Goal: Task Accomplishment & Management: Manage account settings

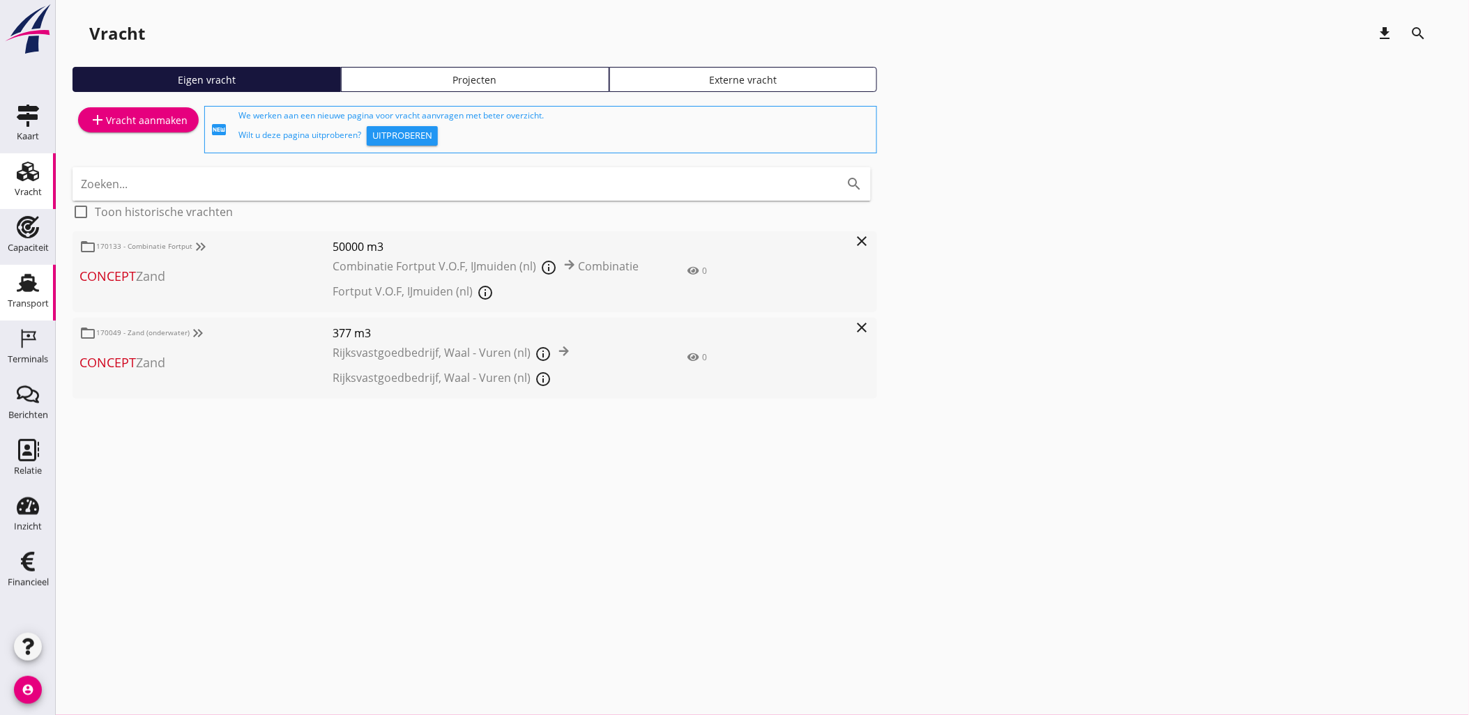
click at [45, 287] on link "Transport Transport" at bounding box center [28, 293] width 56 height 56
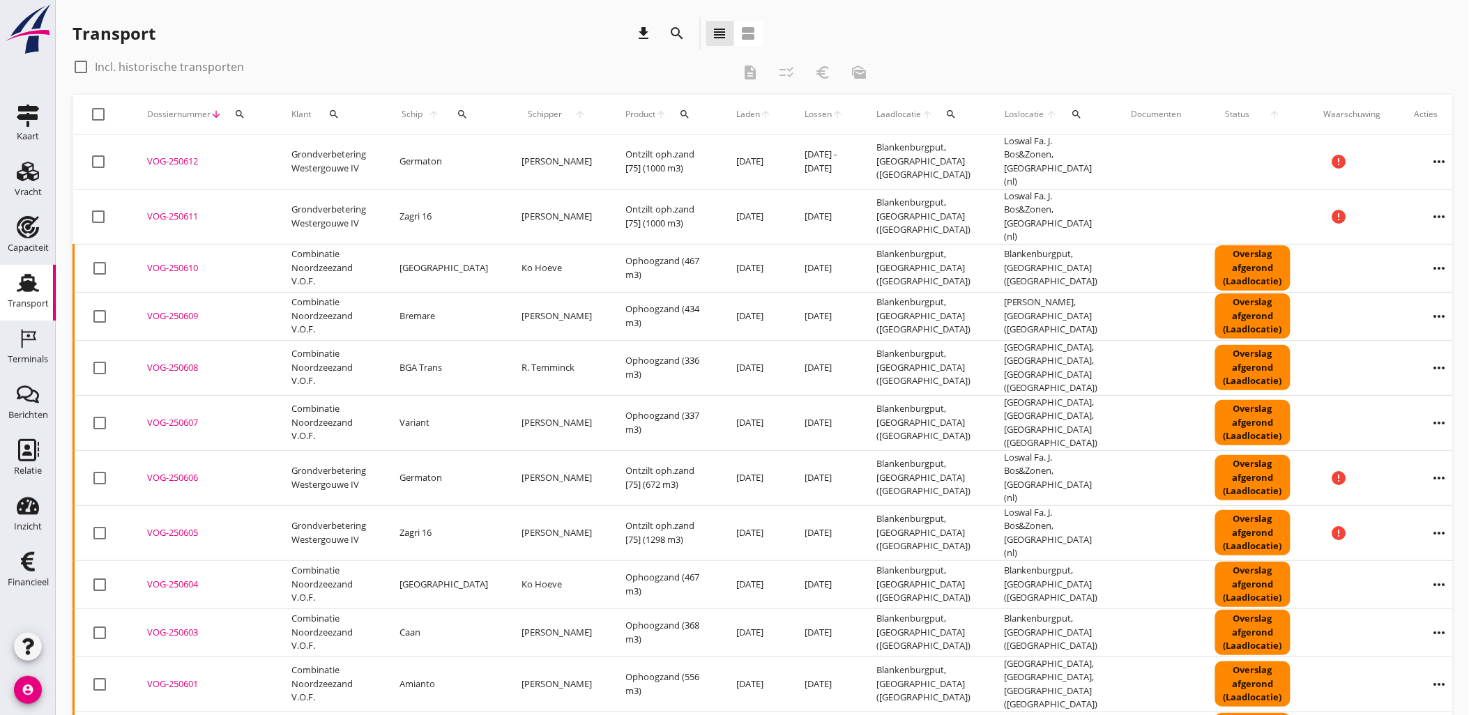
click at [736, 108] on span "Laden" at bounding box center [748, 114] width 24 height 13
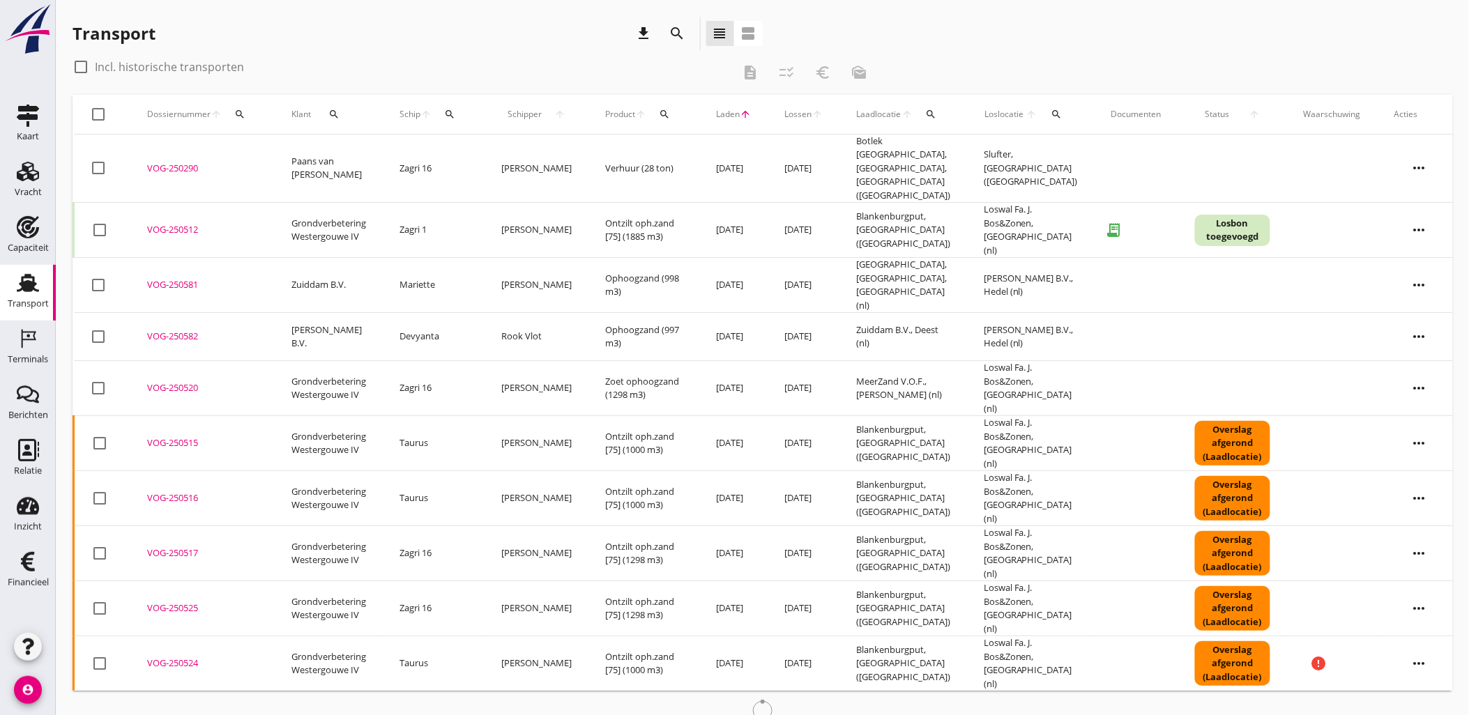
click at [719, 116] on span "Laden" at bounding box center [728, 114] width 24 height 13
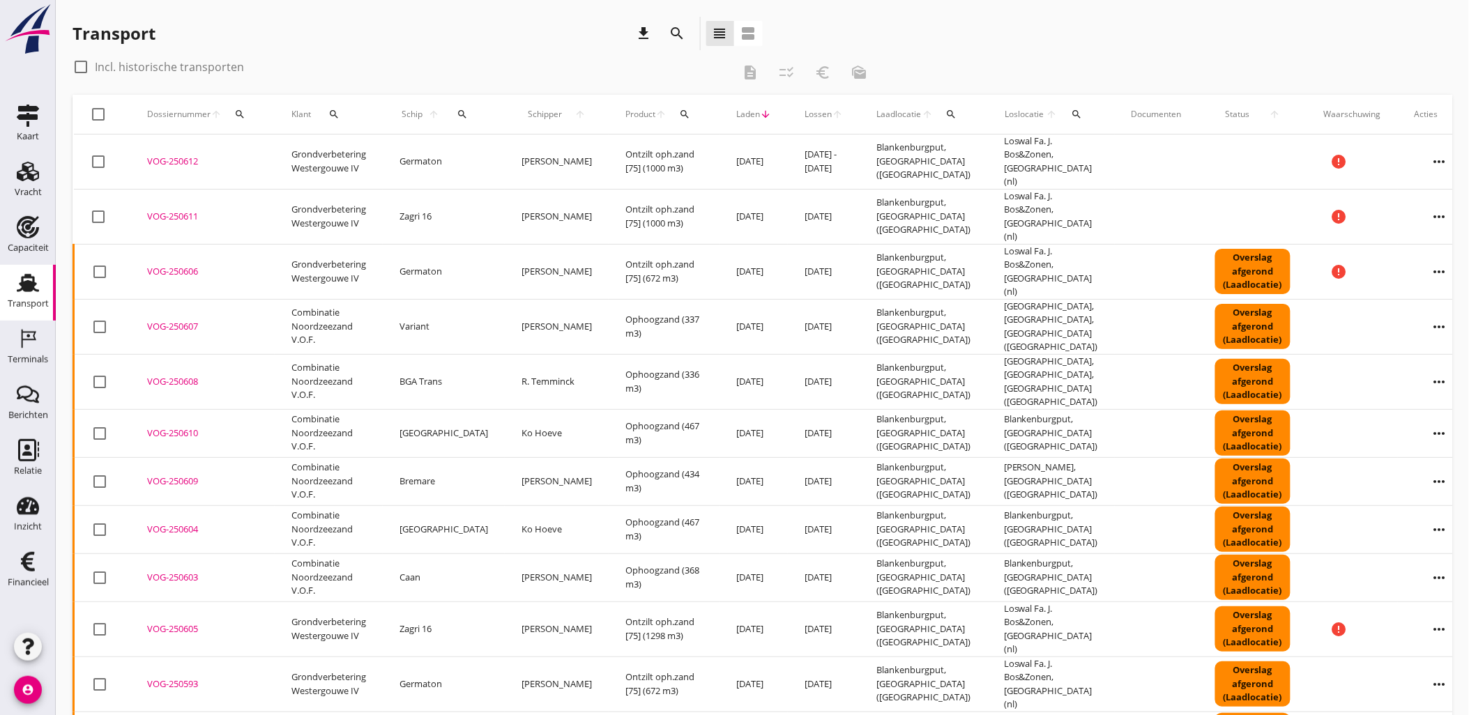
drag, startPoint x: 741, startPoint y: 461, endPoint x: 420, endPoint y: 67, distance: 508.3
click at [420, 67] on div "check_box_outline_blank Incl. historische transporten description checklist_rtl…" at bounding box center [761, 614] width 1379 height 1117
click at [423, 64] on div "check_box_outline_blank Incl. historische transporten" at bounding box center [401, 67] width 659 height 22
drag, startPoint x: 32, startPoint y: 172, endPoint x: 45, endPoint y: 170, distance: 13.4
click at [32, 172] on icon "Vracht" at bounding box center [28, 171] width 22 height 22
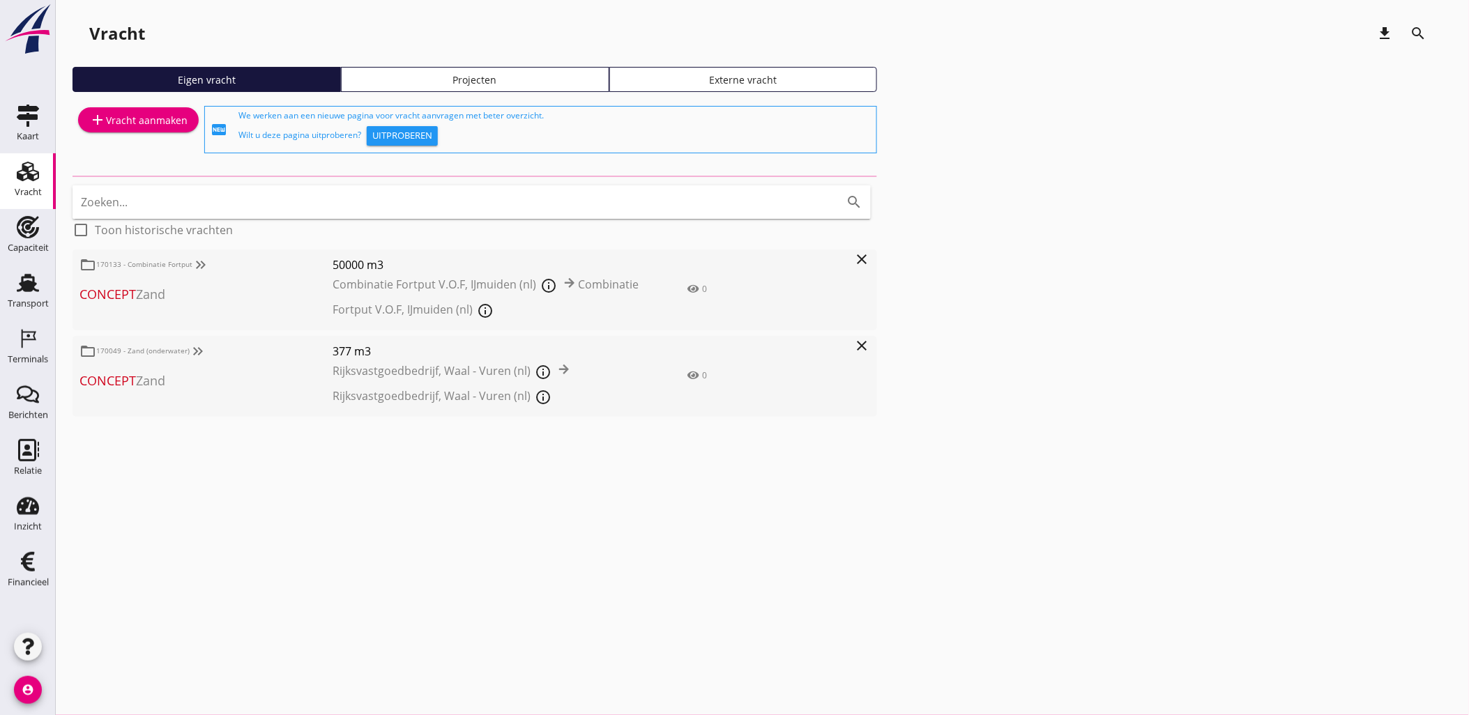
click at [473, 81] on div "Projecten" at bounding box center [475, 79] width 256 height 15
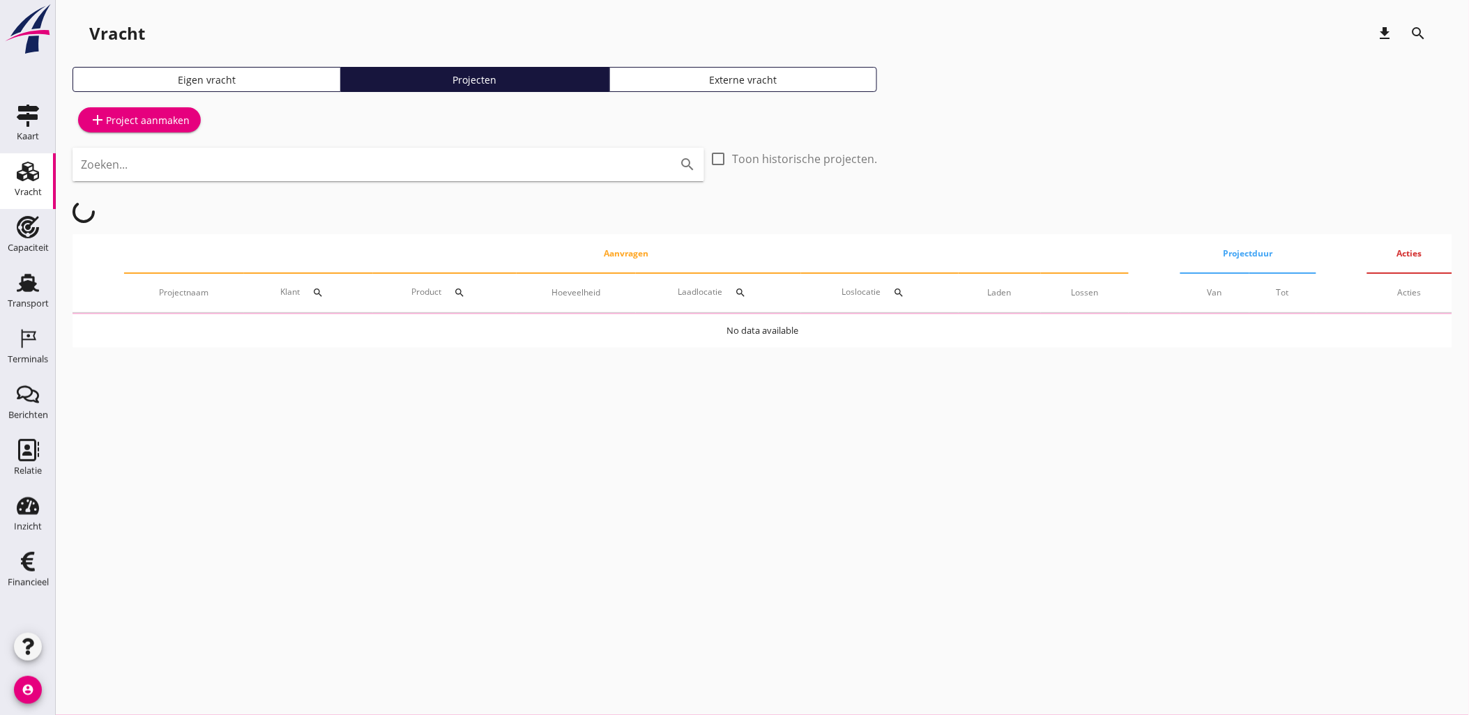
click at [95, 114] on icon "add" at bounding box center [97, 120] width 17 height 17
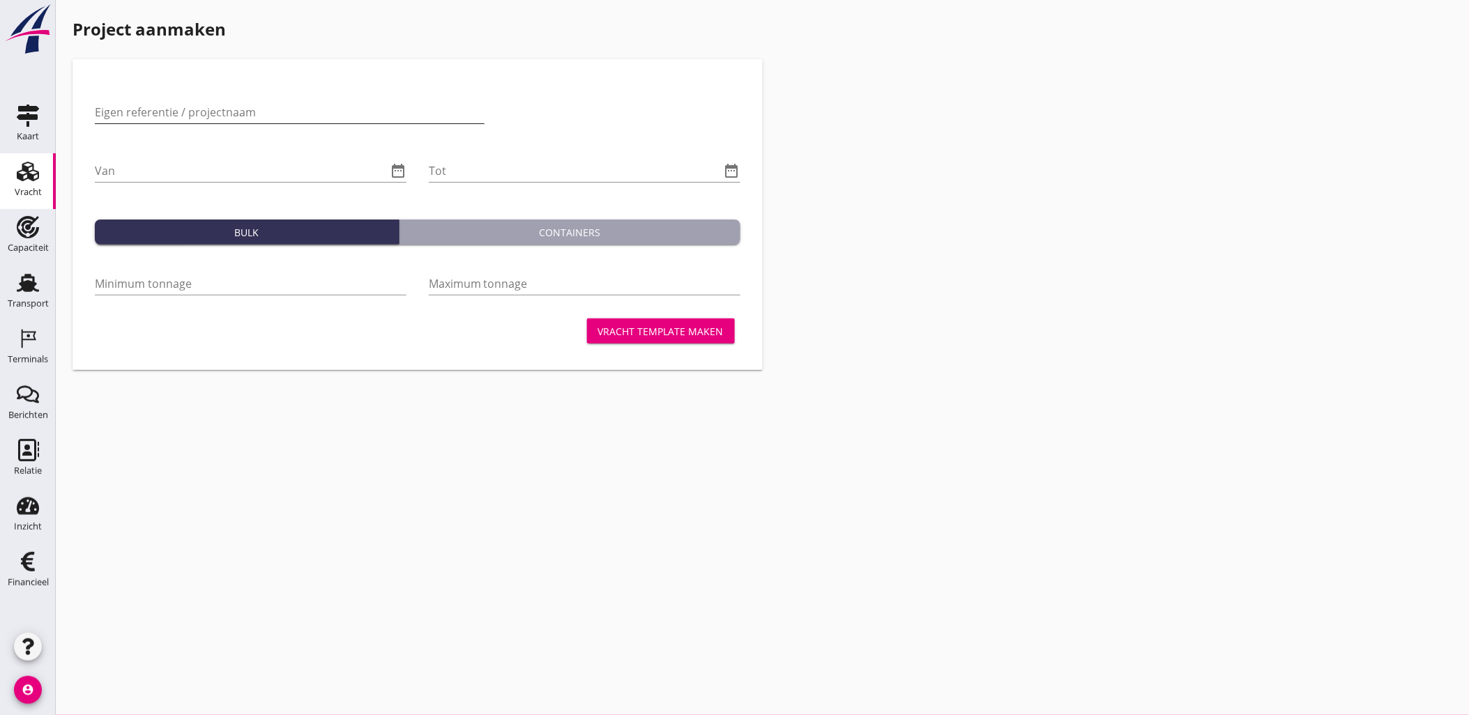
click at [252, 114] on input "Eigen referentie / projectnaam" at bounding box center [290, 112] width 390 height 22
click at [26, 198] on div "Vracht" at bounding box center [28, 193] width 27 height 20
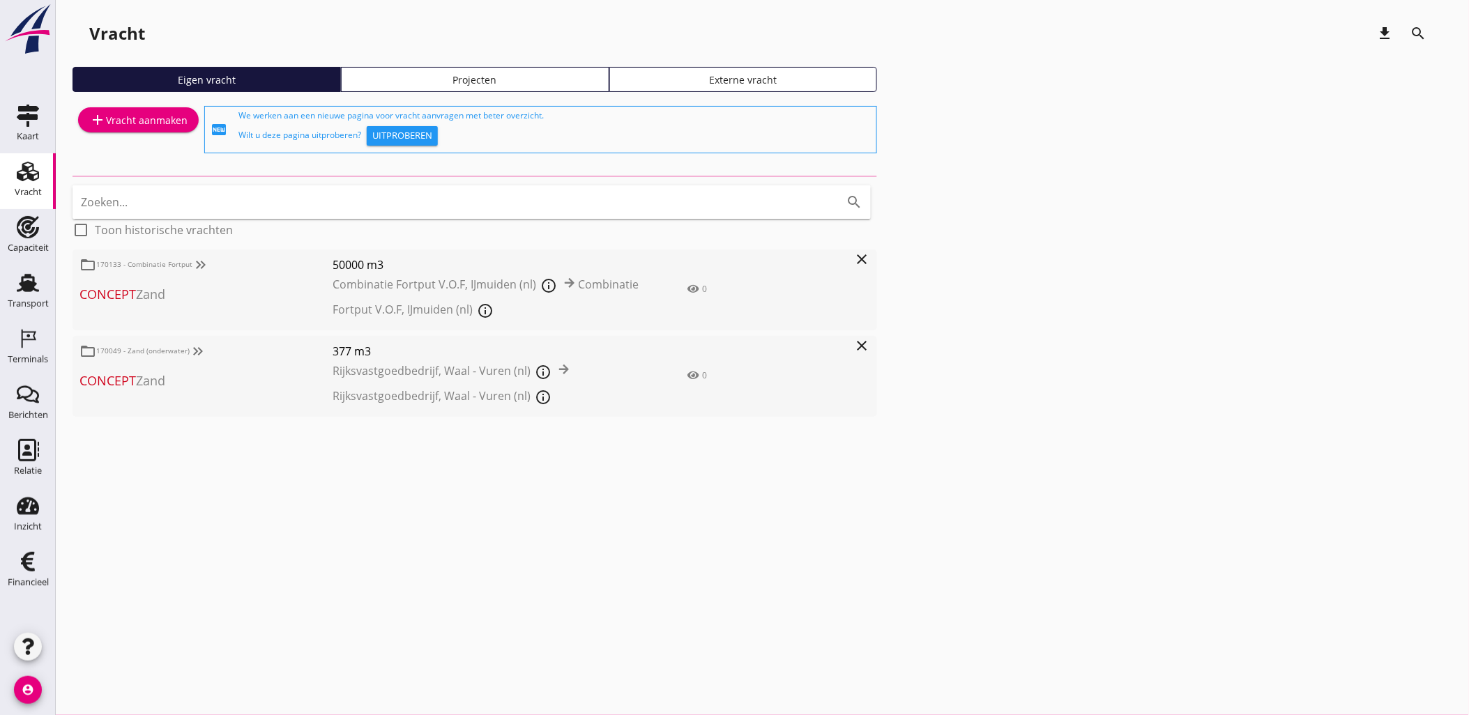
click at [461, 79] on div "Projecten" at bounding box center [475, 79] width 256 height 15
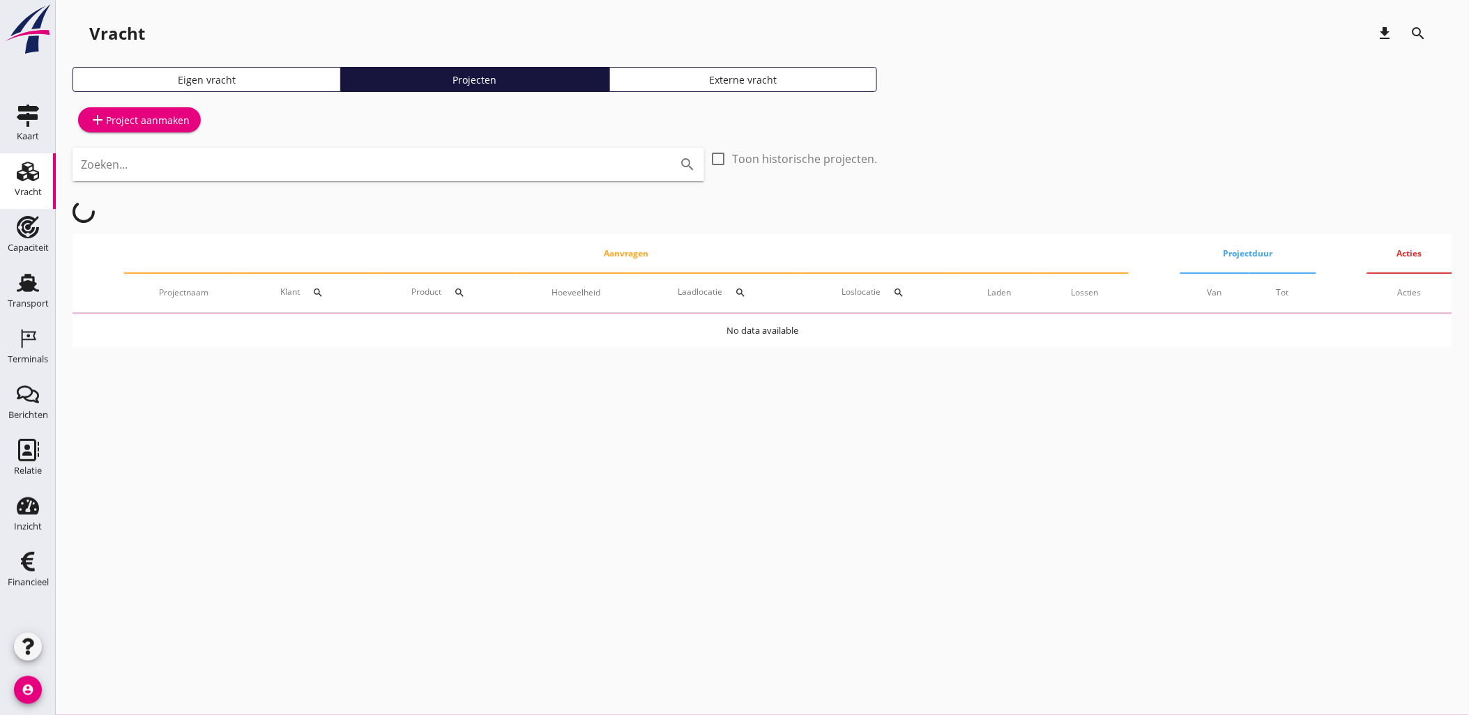
click at [144, 123] on div "add Project aanmaken" at bounding box center [139, 120] width 100 height 17
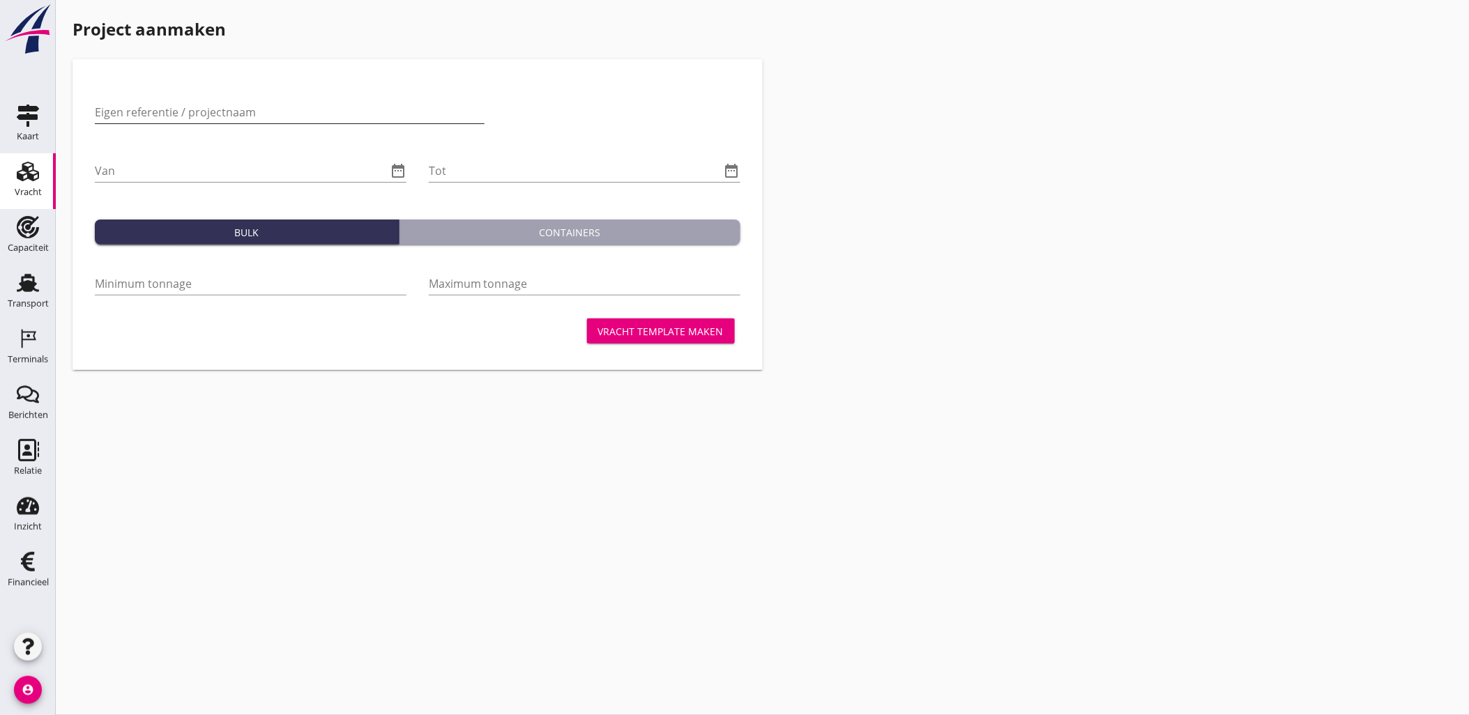
click at [187, 114] on input "Eigen referentie / projectnaam" at bounding box center [290, 112] width 390 height 22
type input "onder"
click at [31, 234] on icon "Capaciteit" at bounding box center [28, 227] width 22 height 22
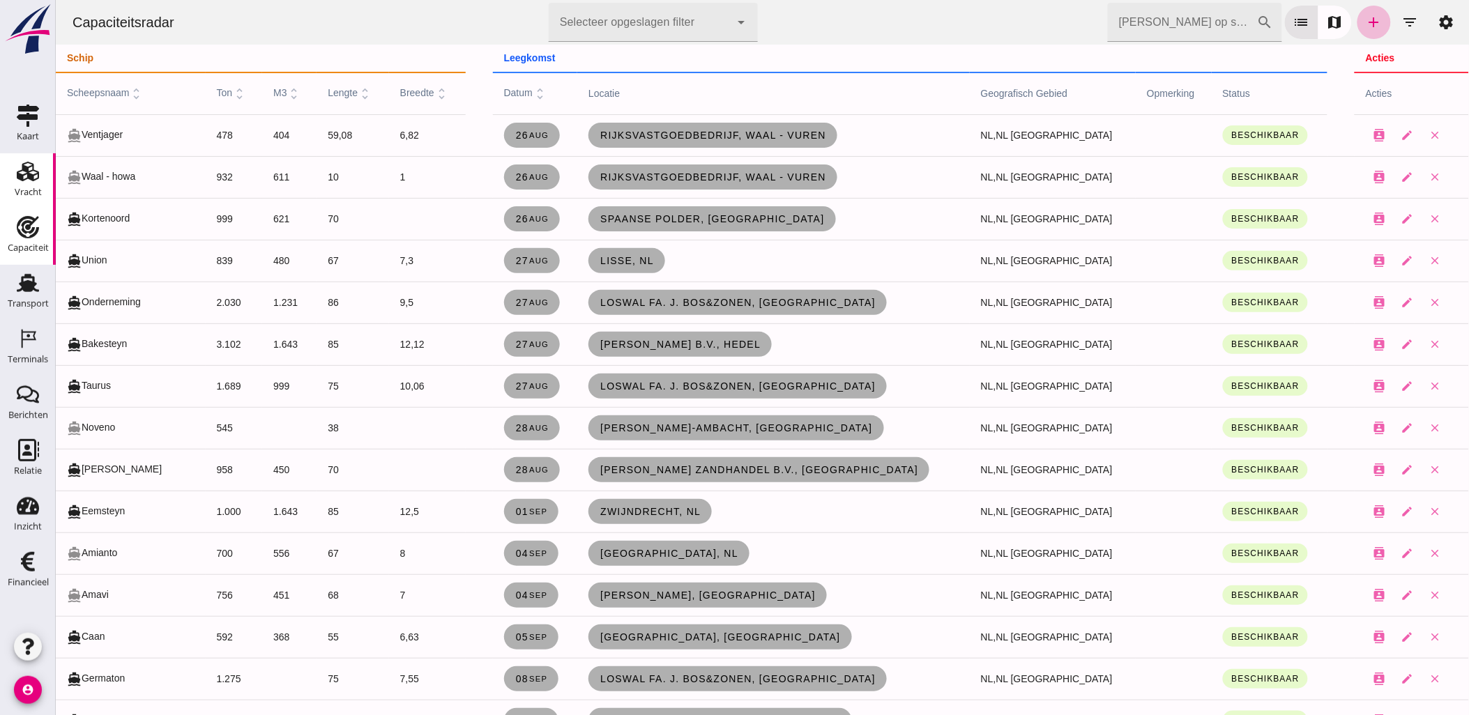
click at [28, 179] on icon "Vracht" at bounding box center [28, 171] width 22 height 22
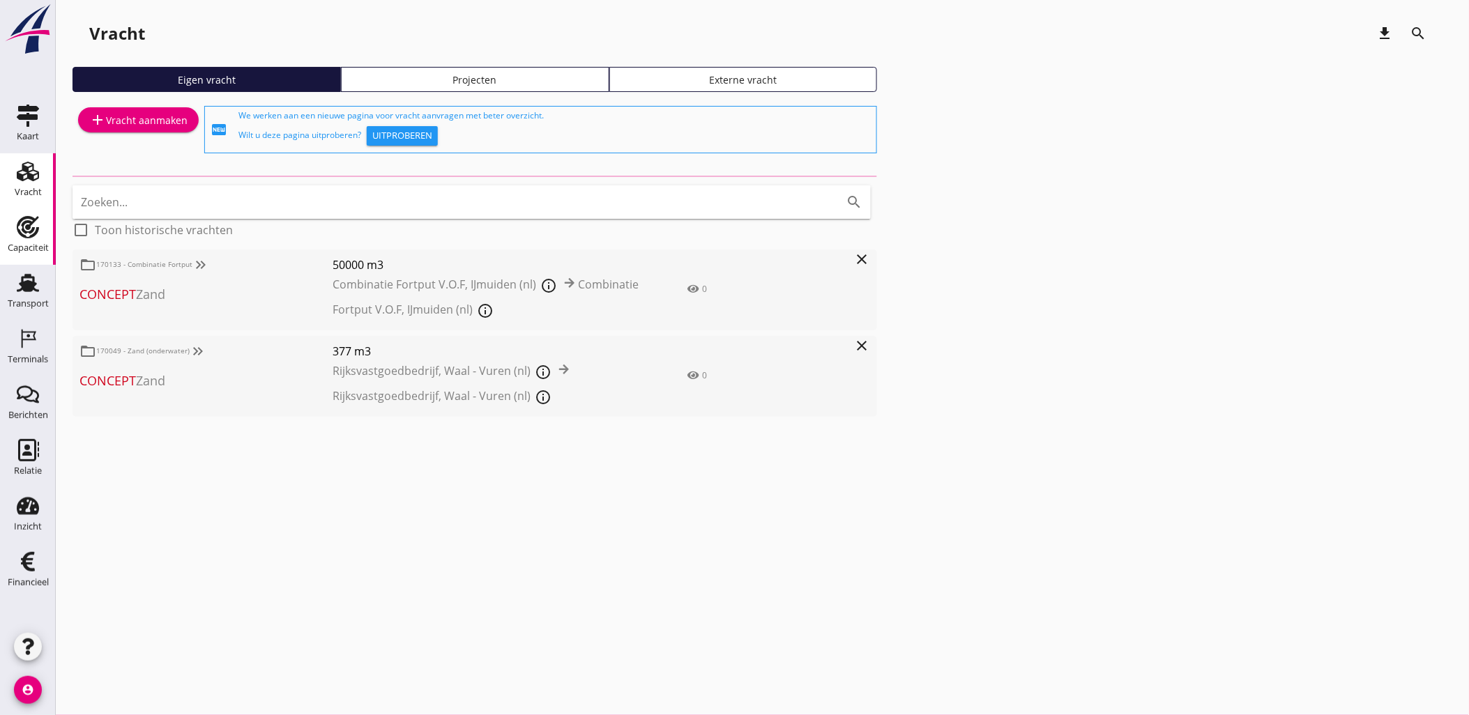
click at [42, 250] on div "Capaciteit" at bounding box center [28, 247] width 41 height 9
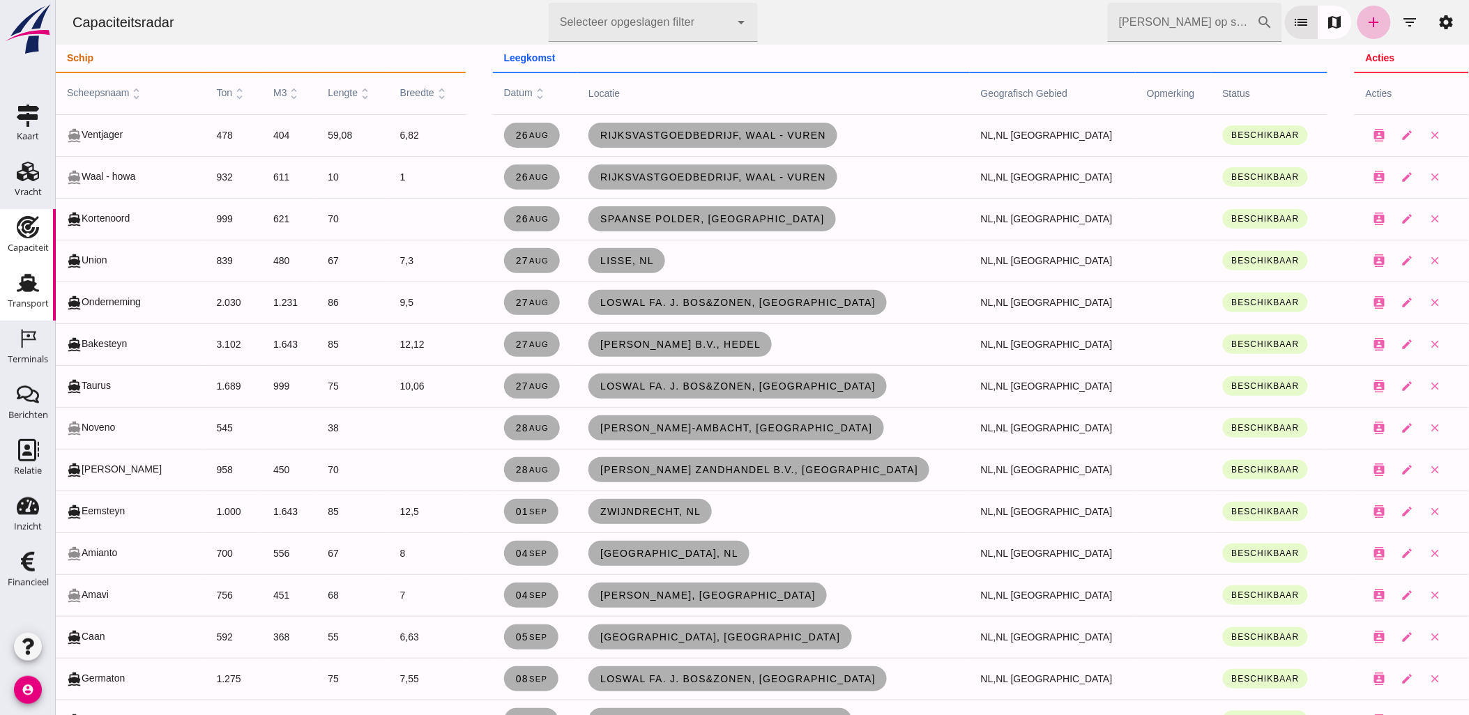
click at [43, 293] on div "Transport" at bounding box center [27, 283] width 33 height 22
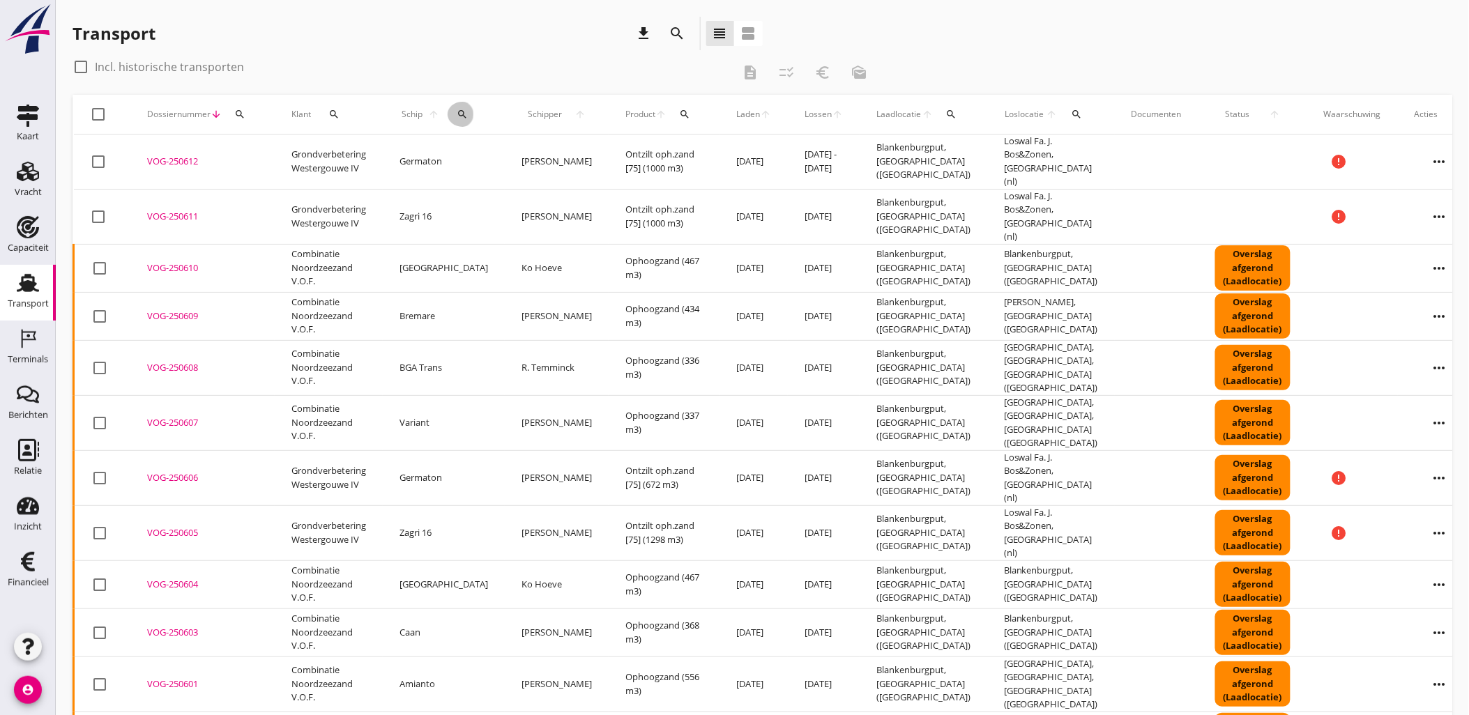
click at [459, 110] on icon "search" at bounding box center [462, 114] width 11 height 11
click at [565, 158] on input "Zoek op (scheeps)naam" at bounding box center [519, 155] width 145 height 22
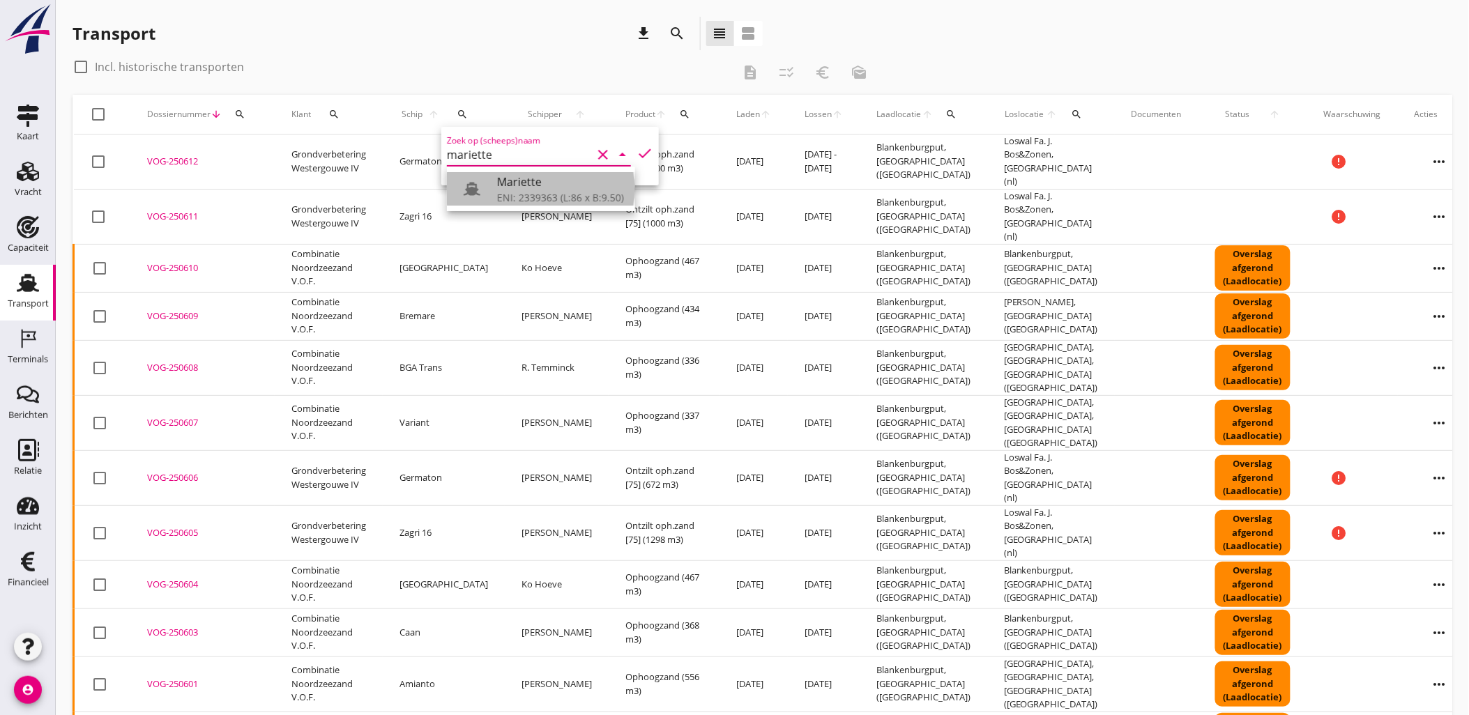
click at [519, 185] on div "Mariette" at bounding box center [560, 182] width 127 height 17
click at [636, 155] on icon "check" at bounding box center [644, 153] width 17 height 17
type input "Mariette"
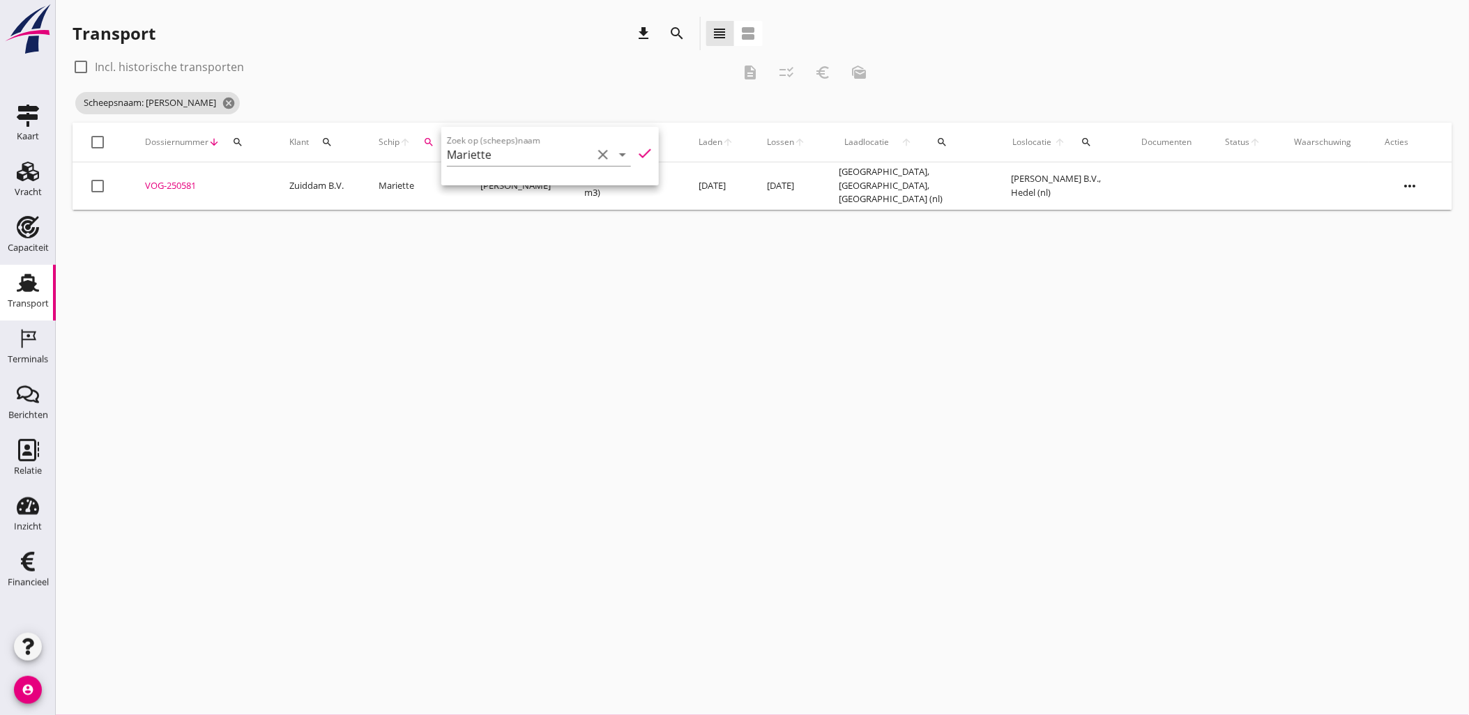
click at [190, 188] on div "VOG-250581" at bounding box center [200, 186] width 111 height 14
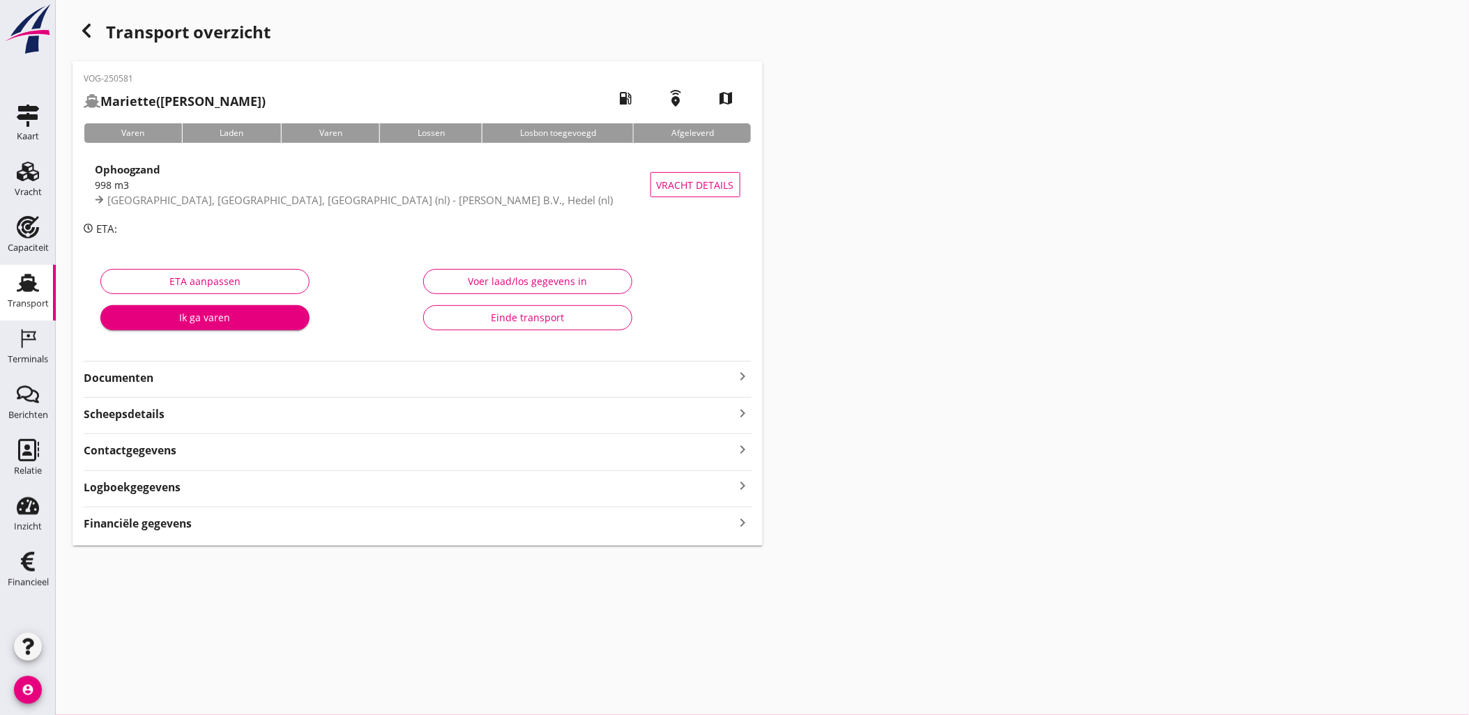
click at [228, 233] on p "Ophoogzand 998 m3 Stellendam, South Holland, Netherlands (nl) - Tonny Hofmans B…" at bounding box center [418, 192] width 668 height 89
click at [604, 539] on div "VOG-250581 Mariette (Chris Zuiddam) local_gas_station emergency_share map Varen…" at bounding box center [417, 303] width 690 height 484
click at [604, 531] on div "Financiële gegevens keyboard_arrow_right" at bounding box center [418, 522] width 668 height 19
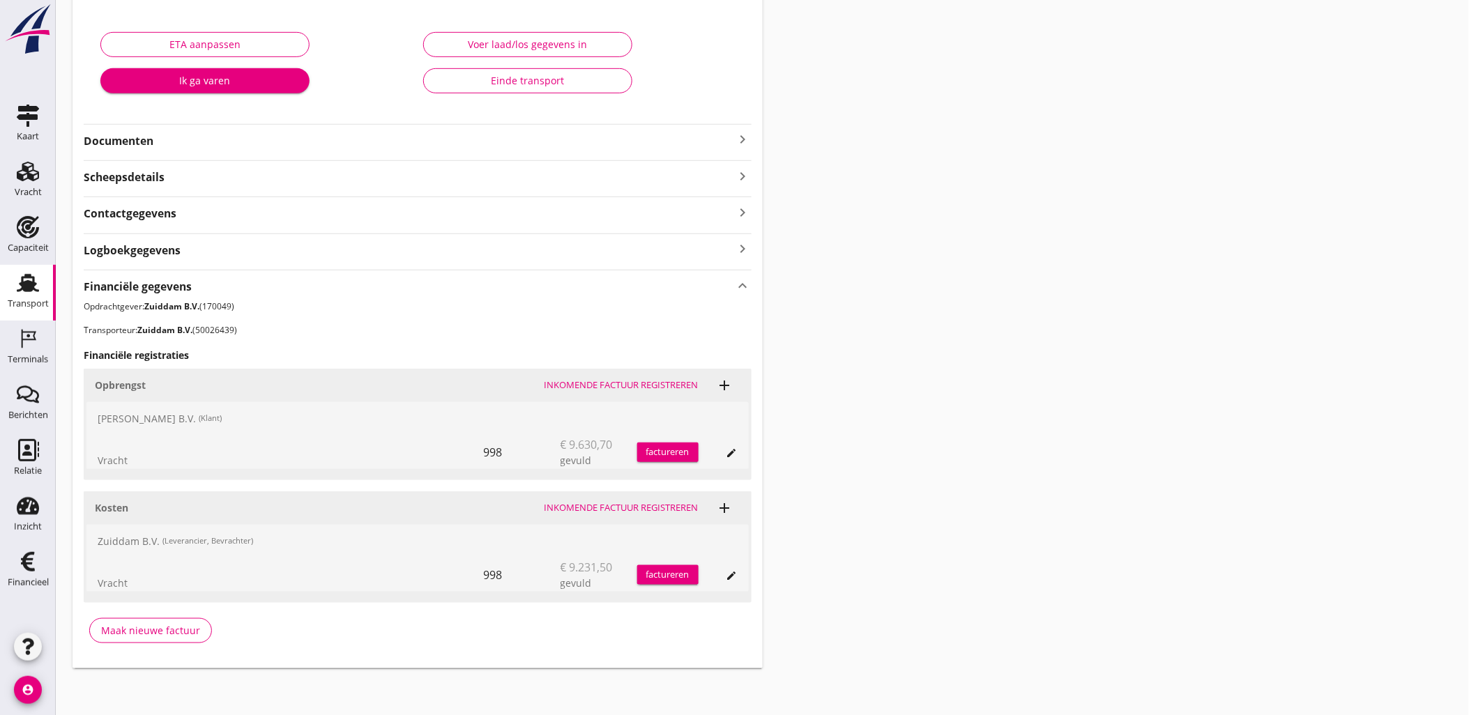
scroll to position [239, 0]
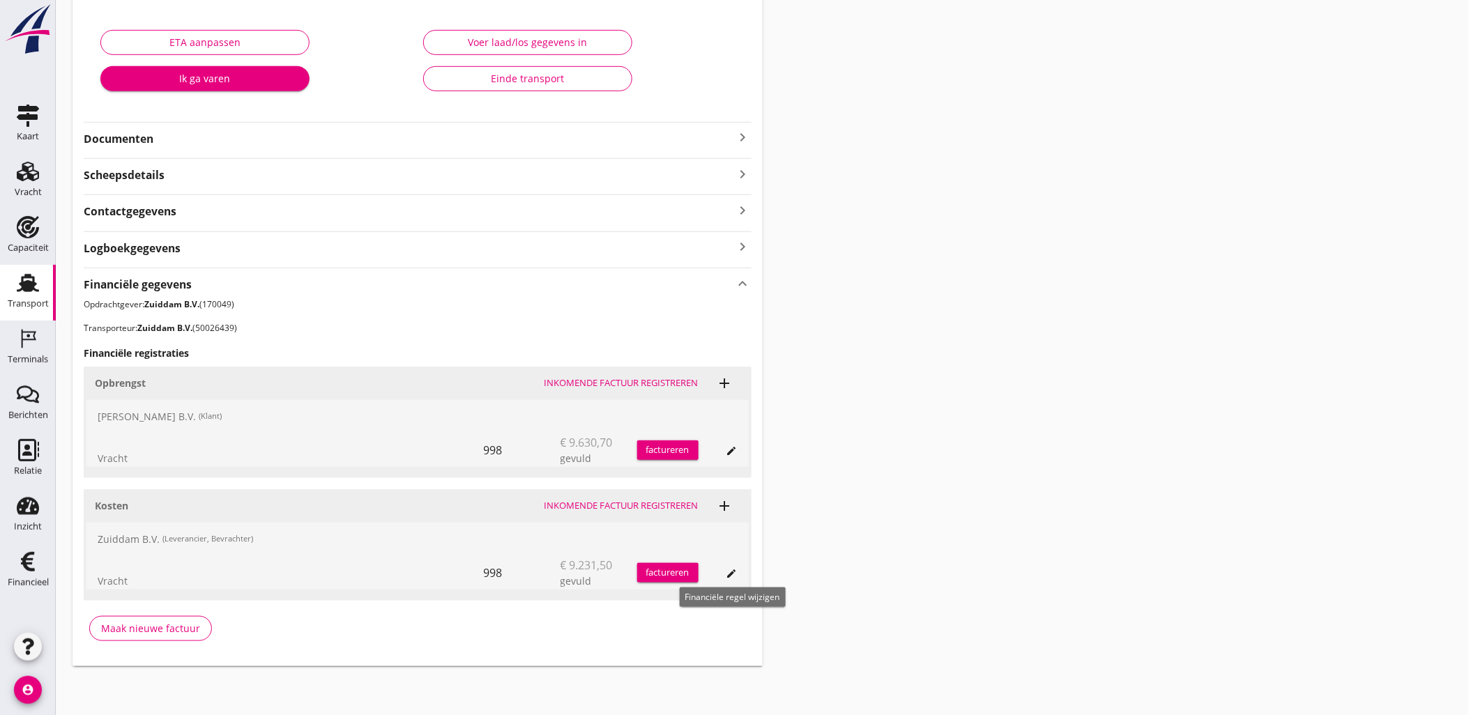
click at [737, 577] on div "edit" at bounding box center [732, 573] width 20 height 11
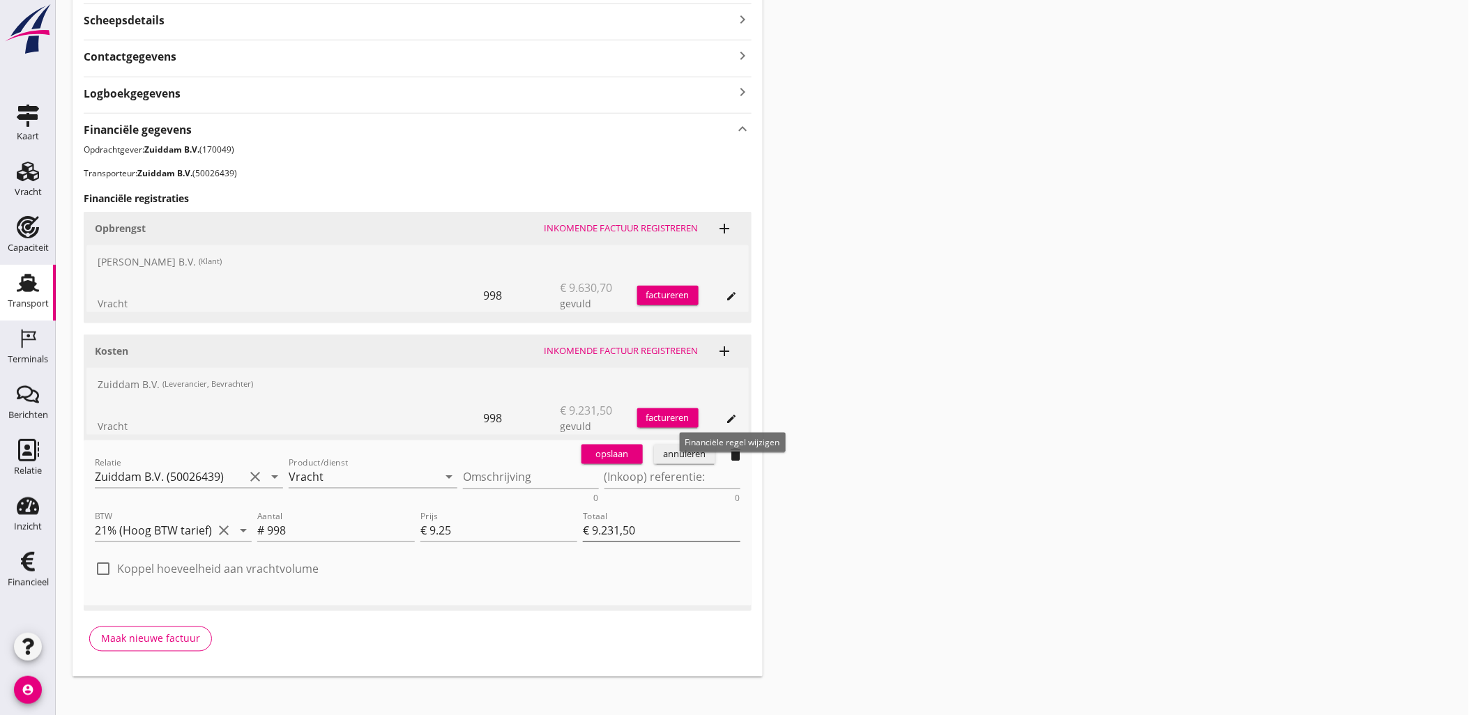
scroll to position [405, 0]
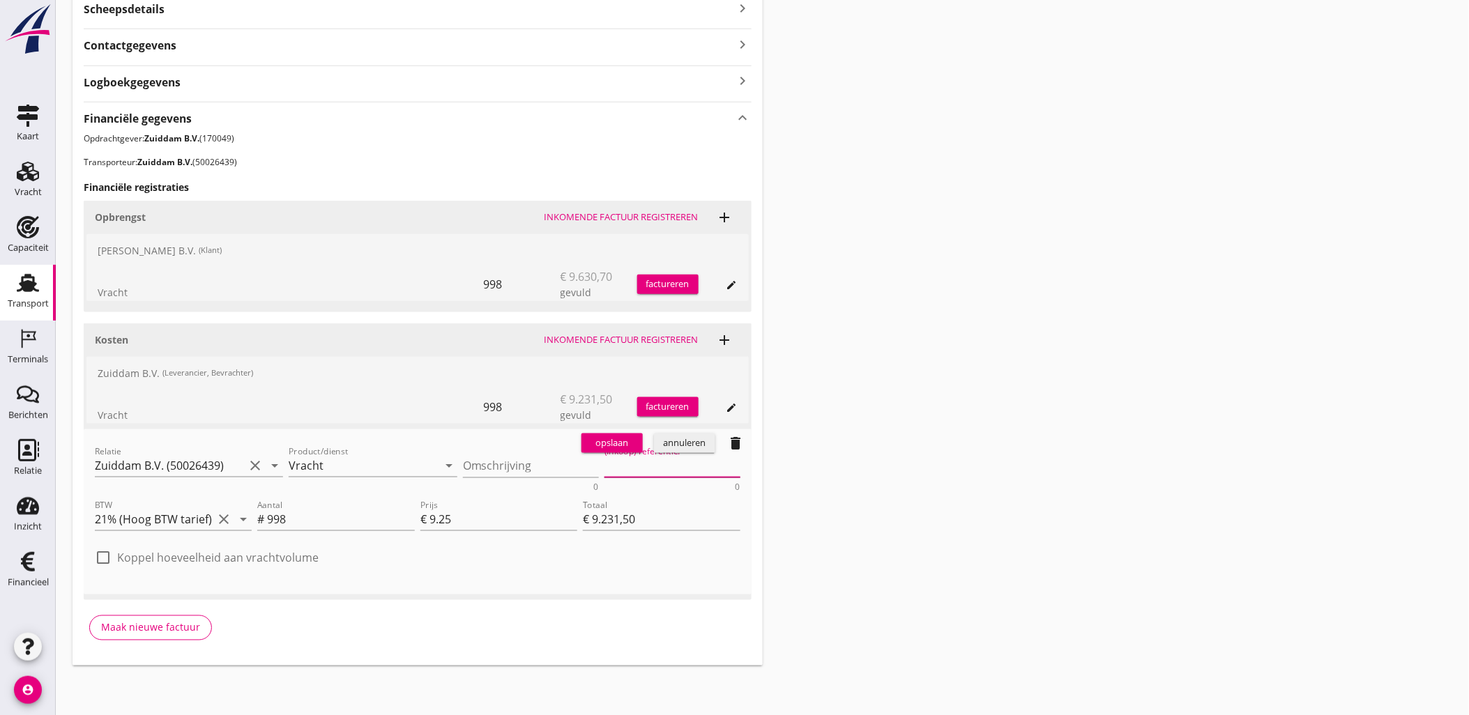
click at [652, 457] on textarea "(Inkoop) referentie:" at bounding box center [672, 465] width 136 height 23
paste textarea "2316006653"
type textarea "2316006653"
click at [607, 447] on div "opslaan" at bounding box center [612, 443] width 50 height 14
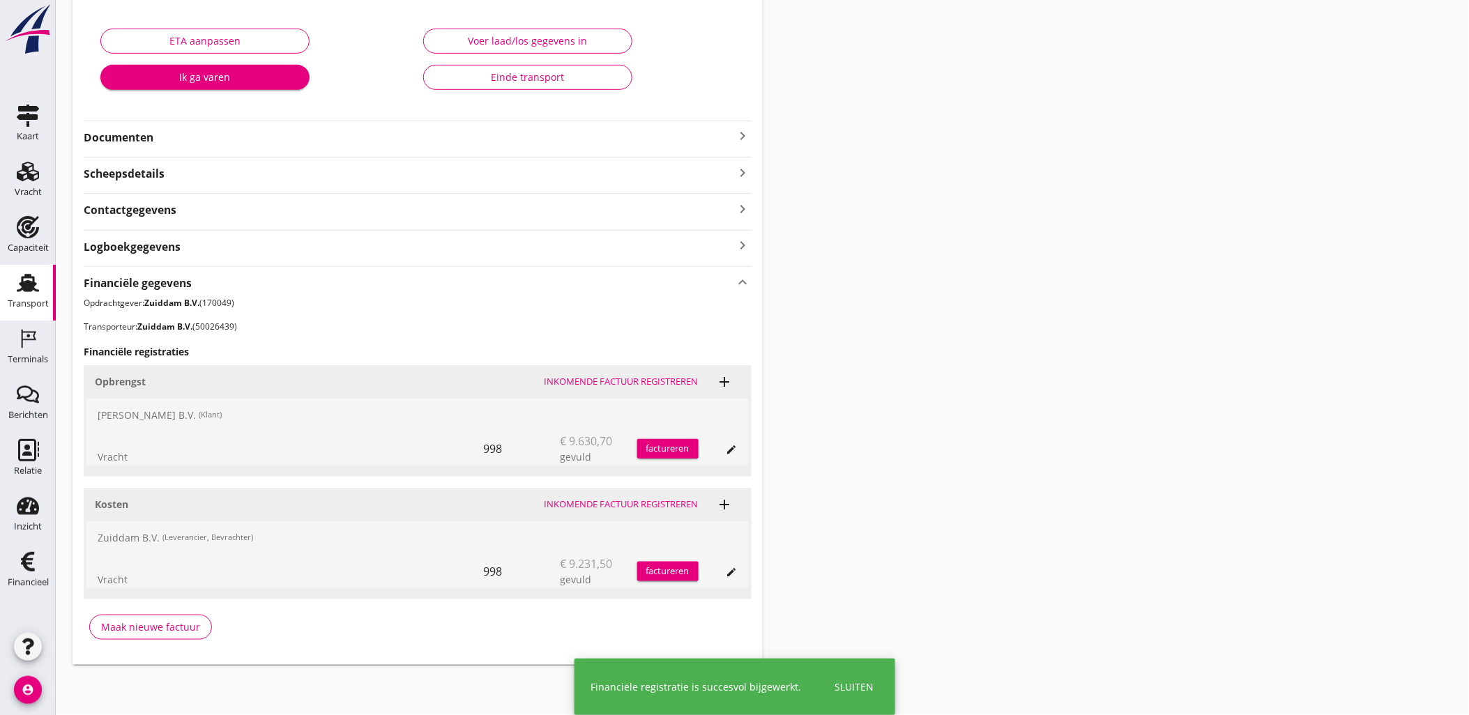
scroll to position [239, 0]
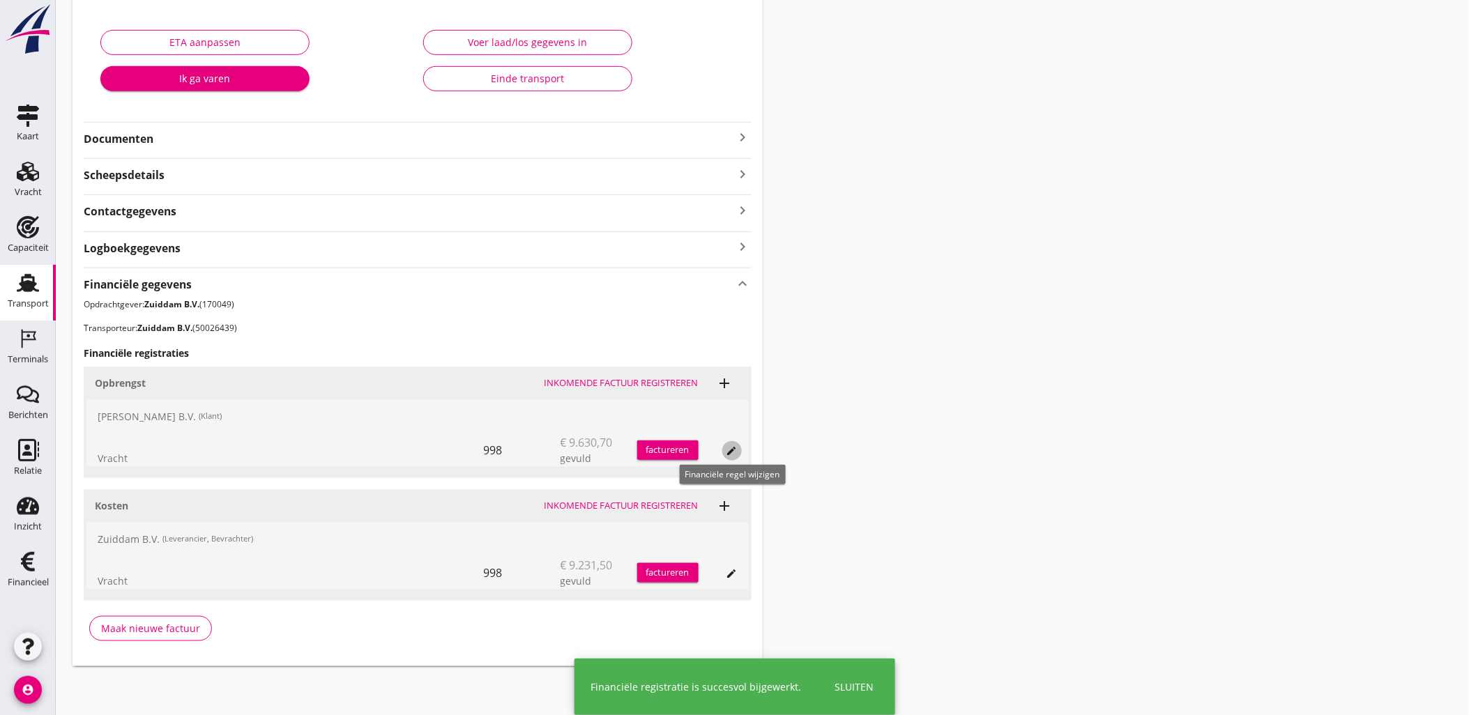
click at [728, 449] on icon "edit" at bounding box center [731, 450] width 11 height 11
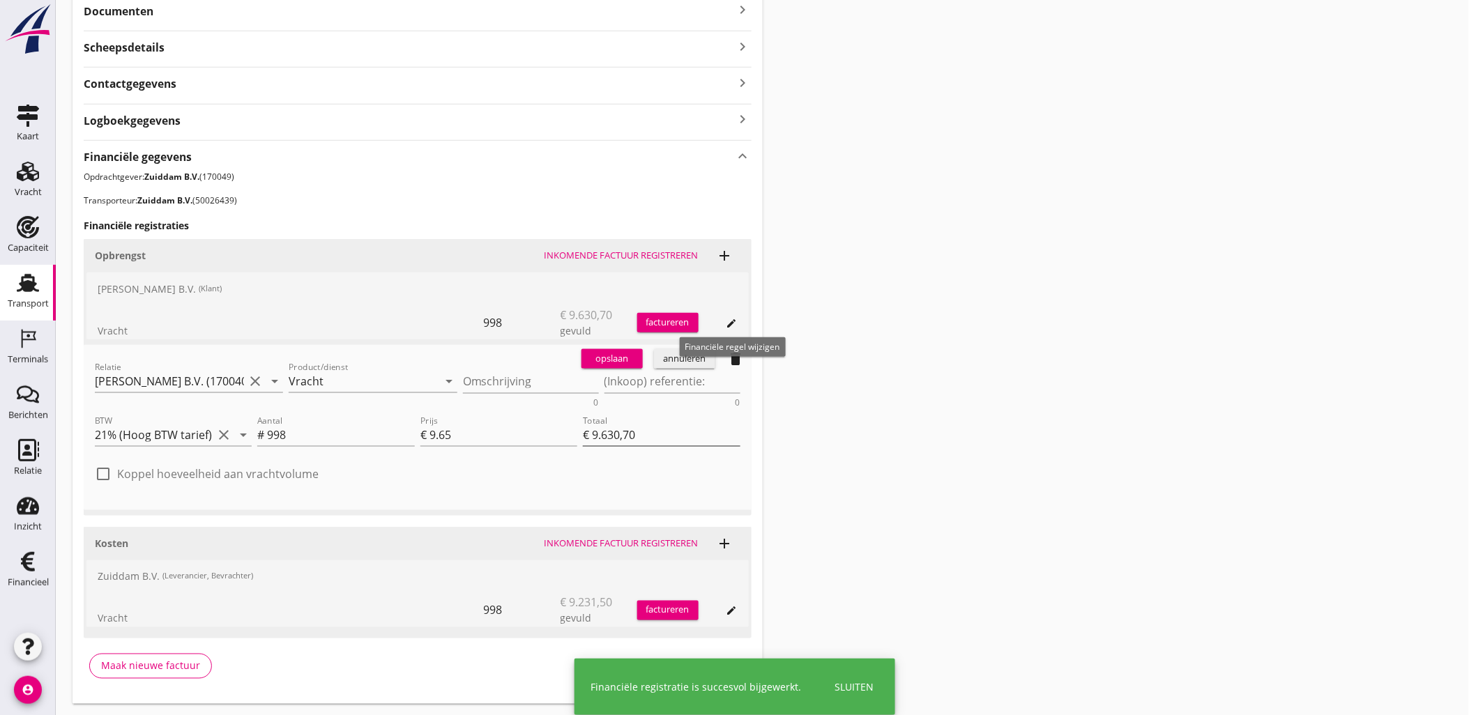
scroll to position [394, 0]
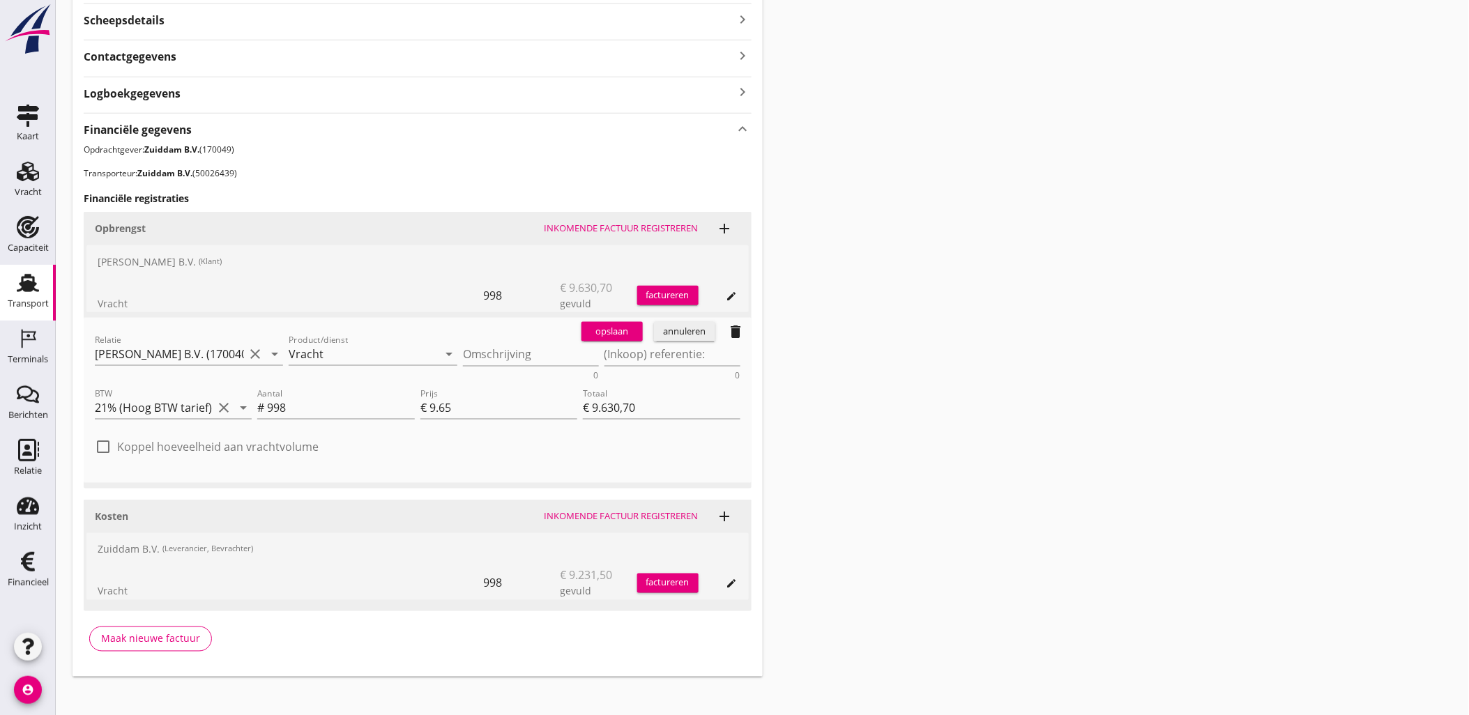
click at [672, 338] on button "annuleren" at bounding box center [684, 332] width 61 height 20
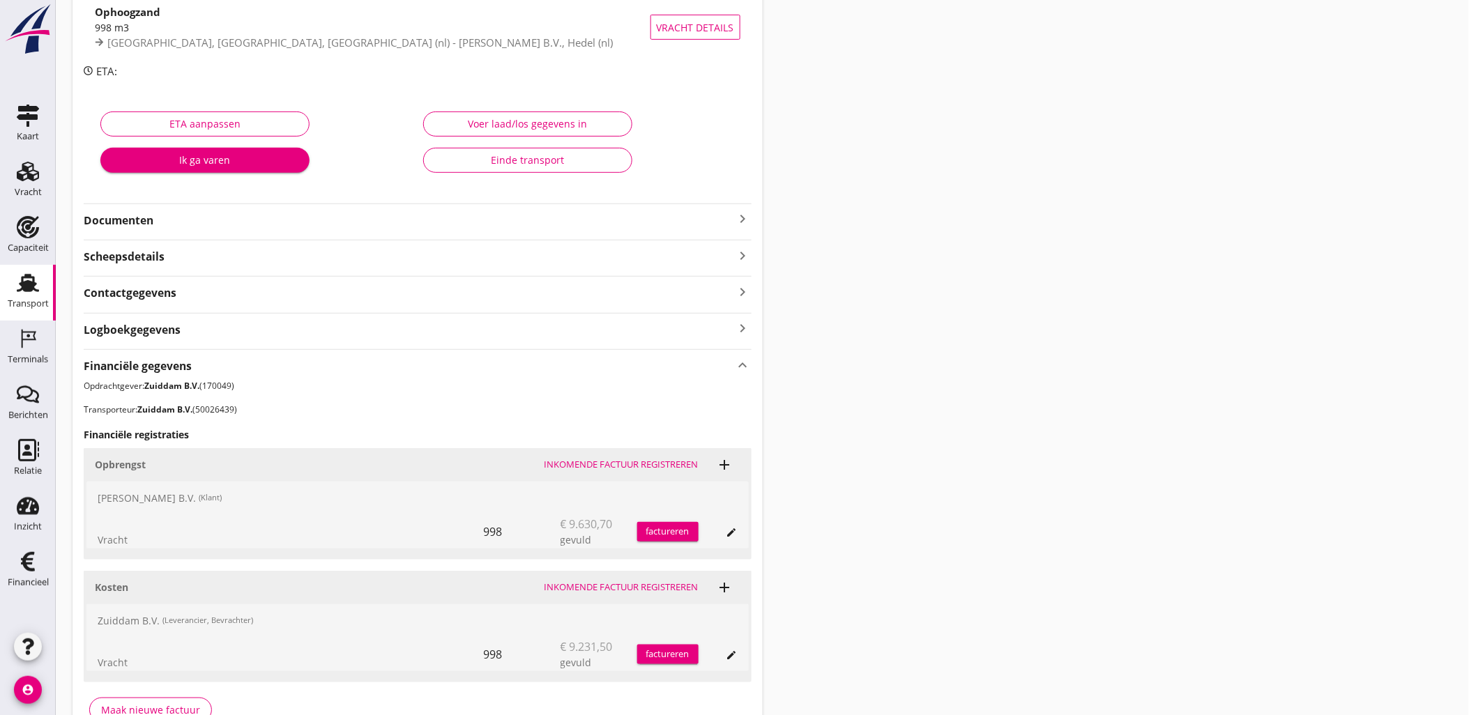
scroll to position [0, 0]
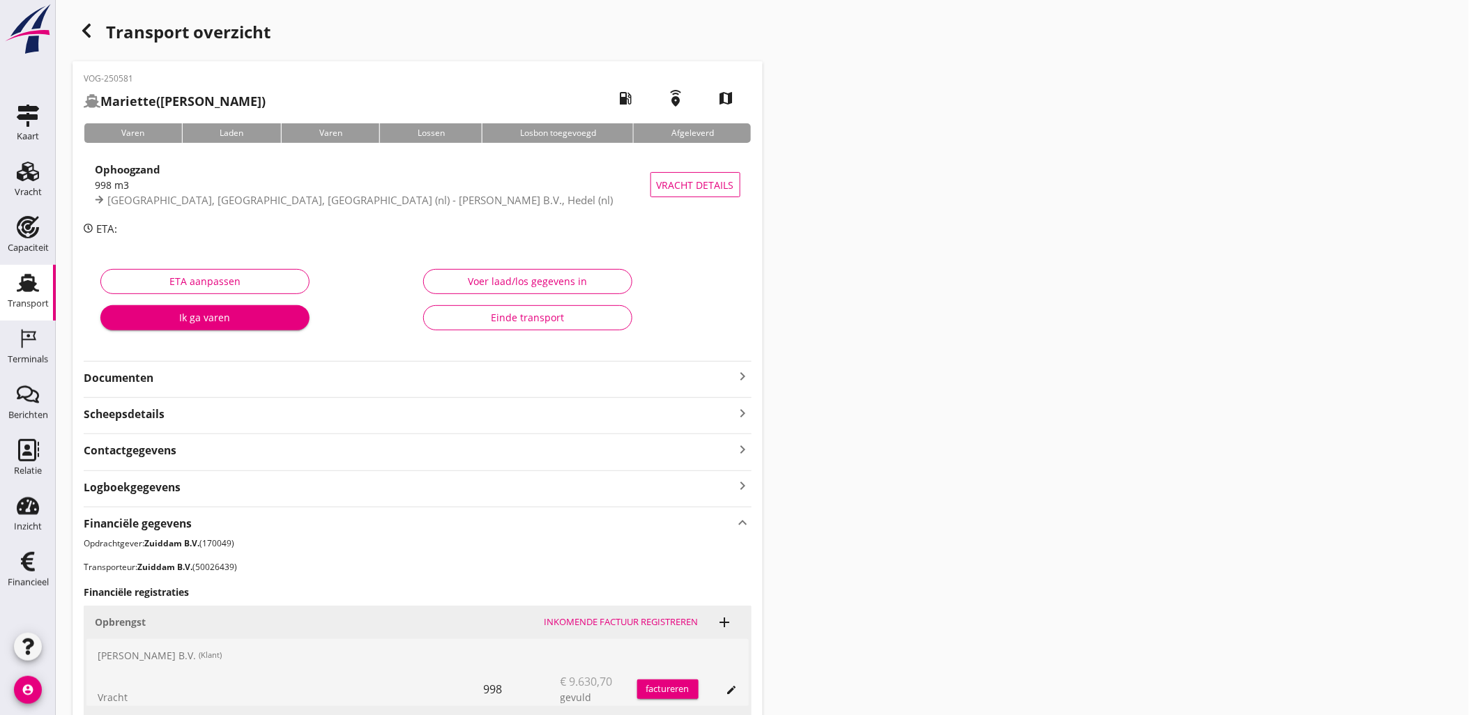
click at [93, 22] on icon "button" at bounding box center [86, 30] width 17 height 17
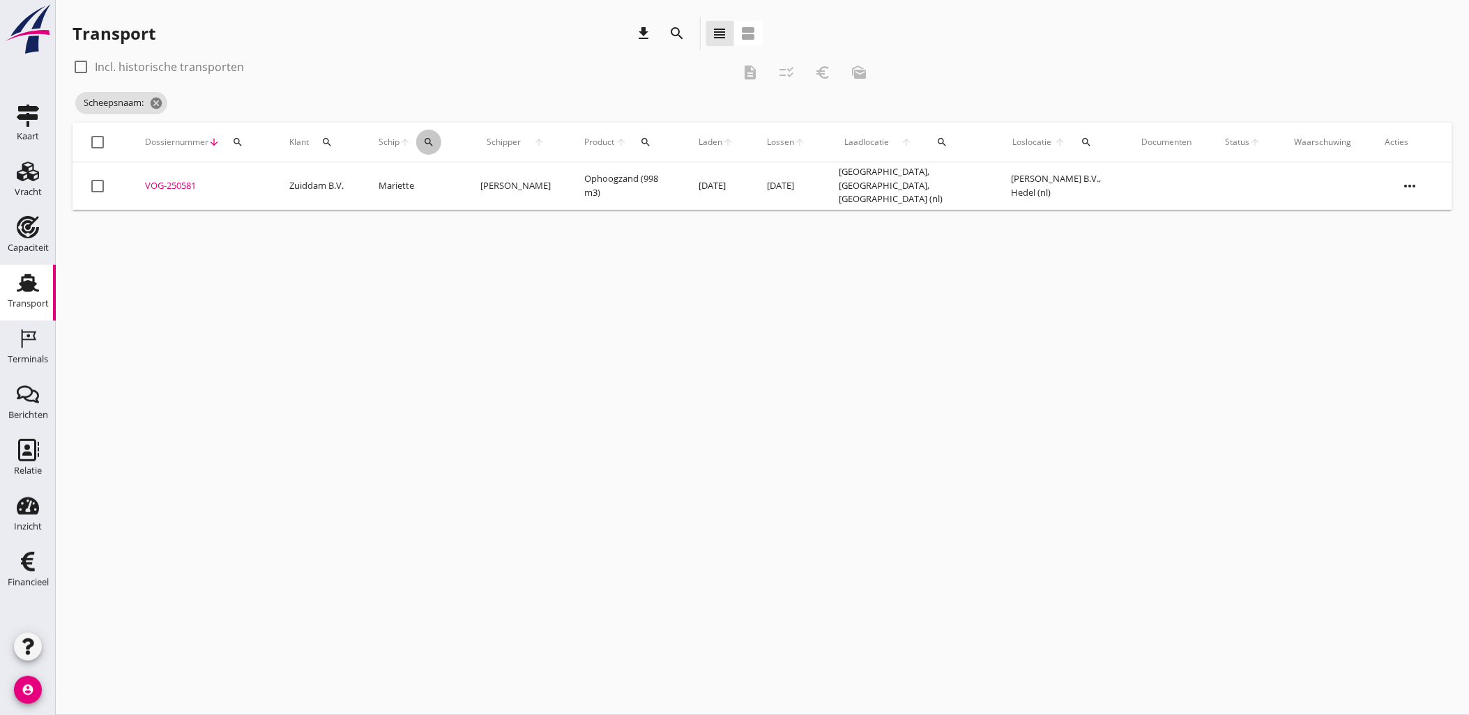
click at [427, 150] on button "search" at bounding box center [428, 142] width 25 height 25
click at [558, 185] on input "Zoek op (scheeps)naam" at bounding box center [494, 182] width 145 height 22
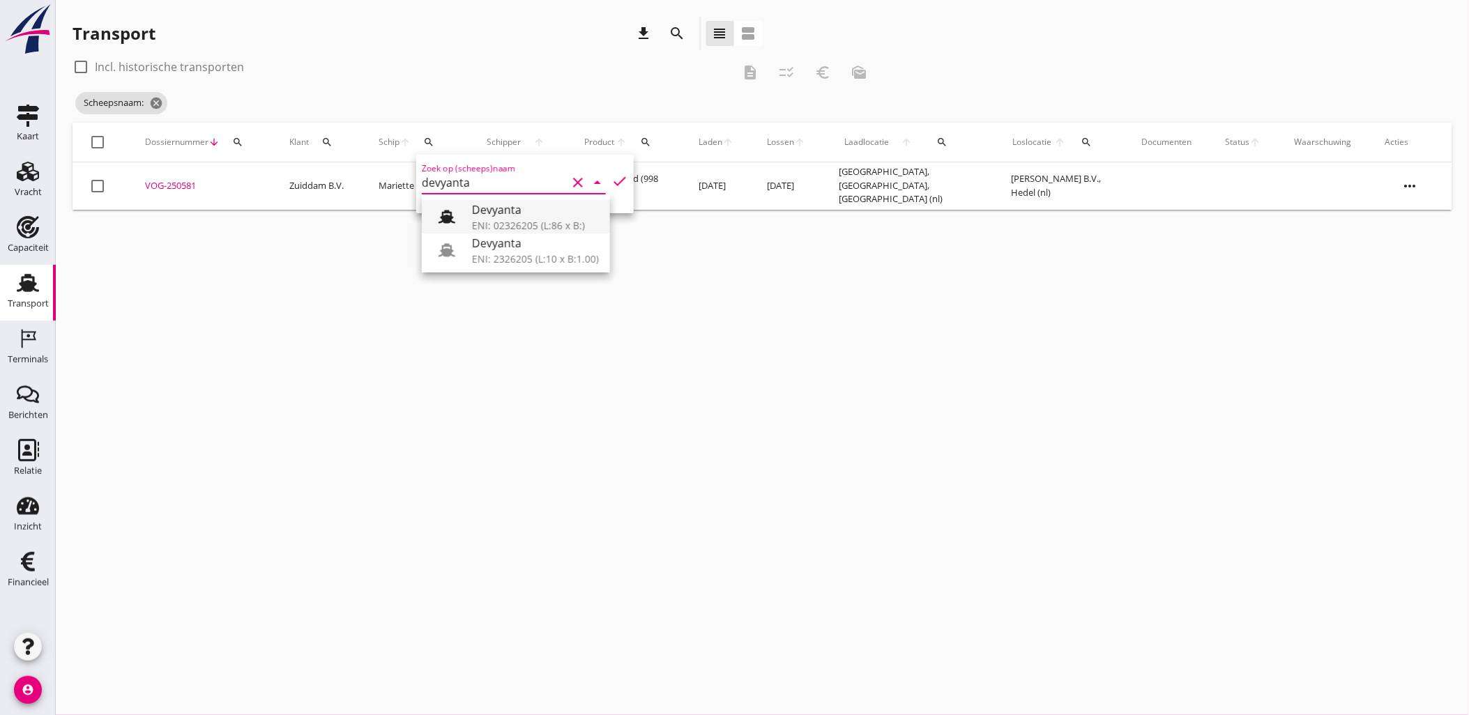
click at [533, 220] on div "ENI: 02326205 (L:86 x B:)" at bounding box center [535, 225] width 127 height 15
click at [620, 177] on div "Zoek op (scheeps)naam Devyanta clear arrow_drop_down check" at bounding box center [524, 184] width 217 height 59
click at [617, 178] on icon "check" at bounding box center [619, 181] width 17 height 17
type input "Devyanta"
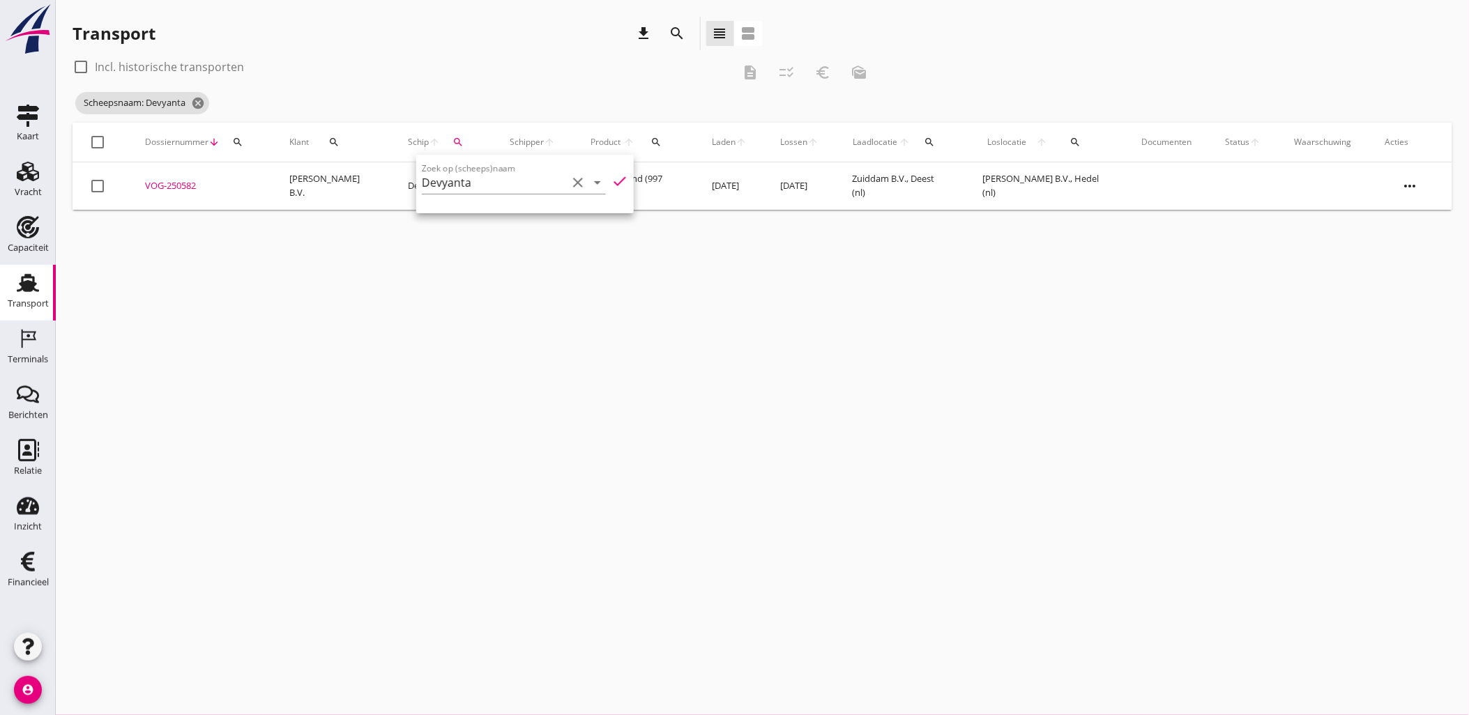
click at [176, 185] on div "VOG-250582" at bounding box center [200, 186] width 111 height 14
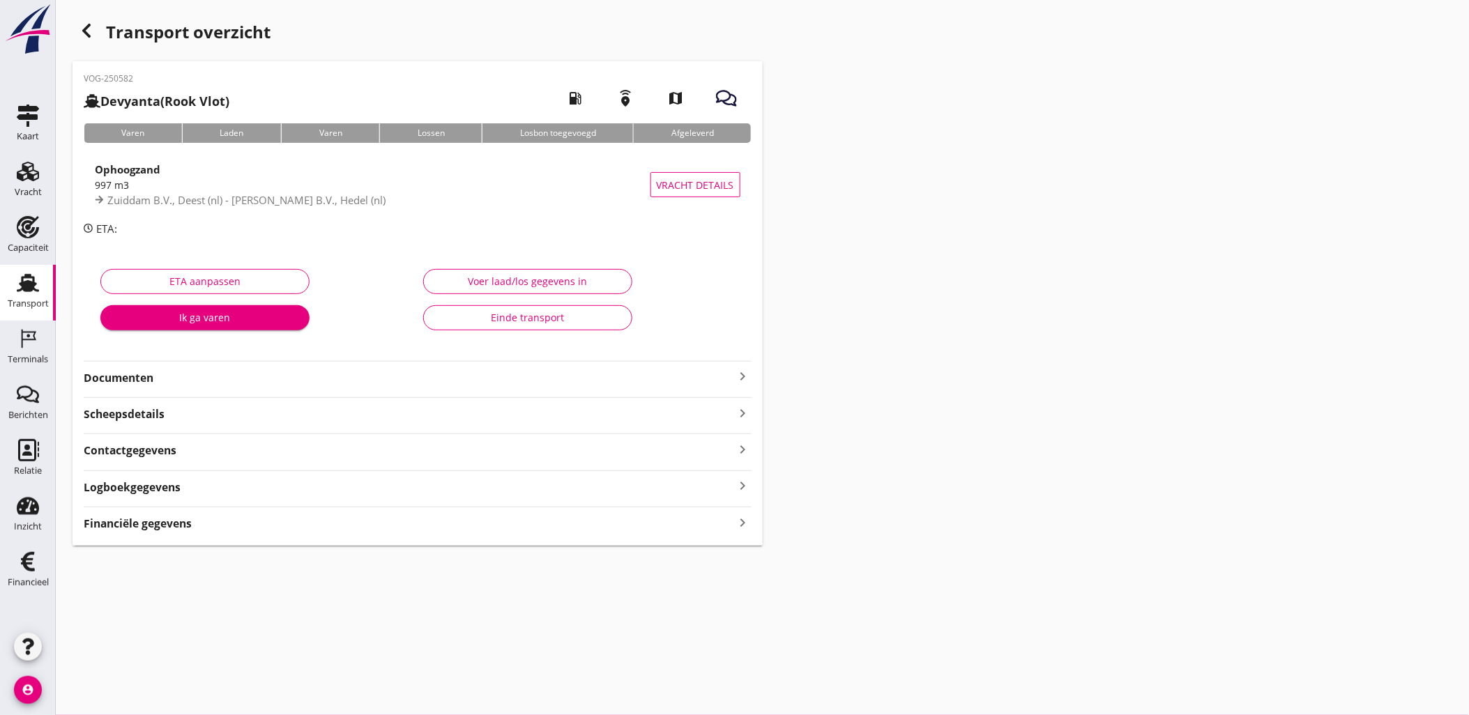
click at [317, 530] on div "Financiële gegevens keyboard_arrow_right" at bounding box center [418, 522] width 668 height 19
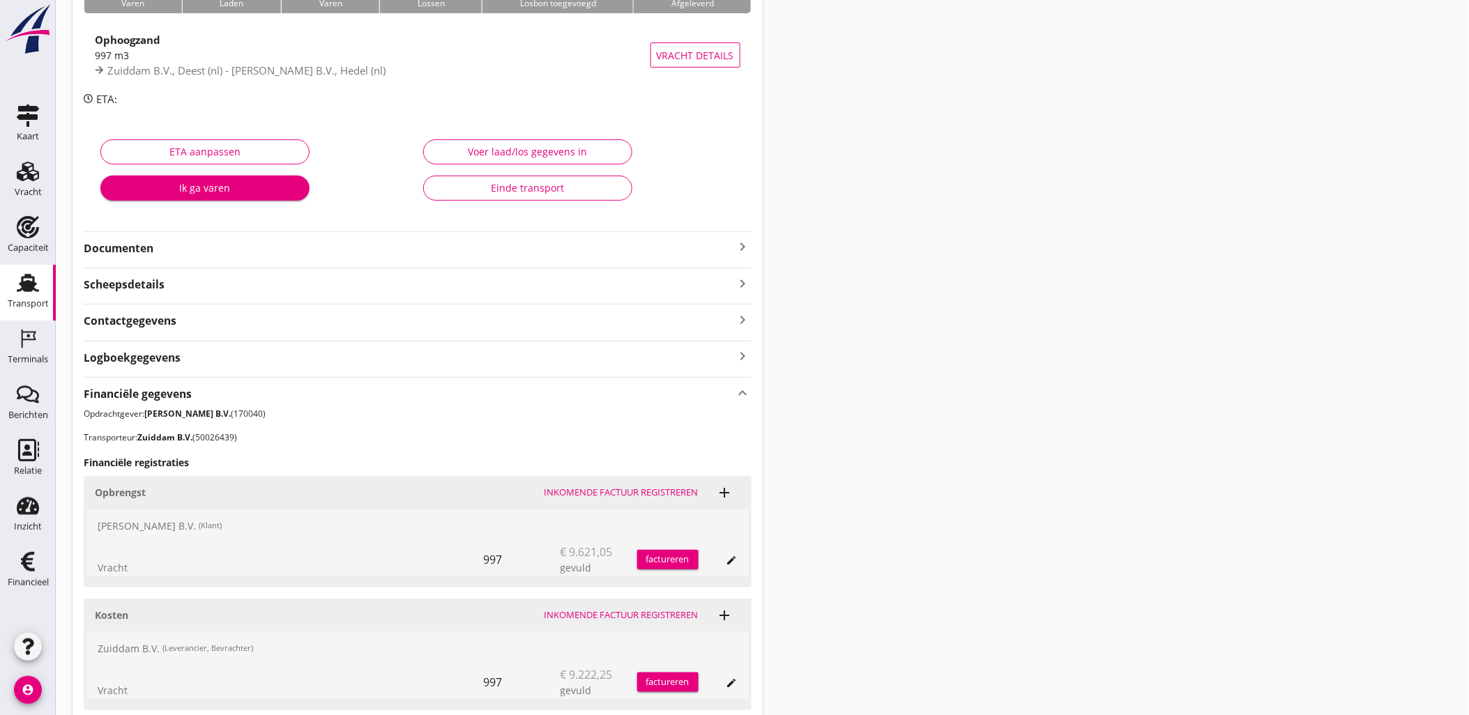
scroll to position [239, 0]
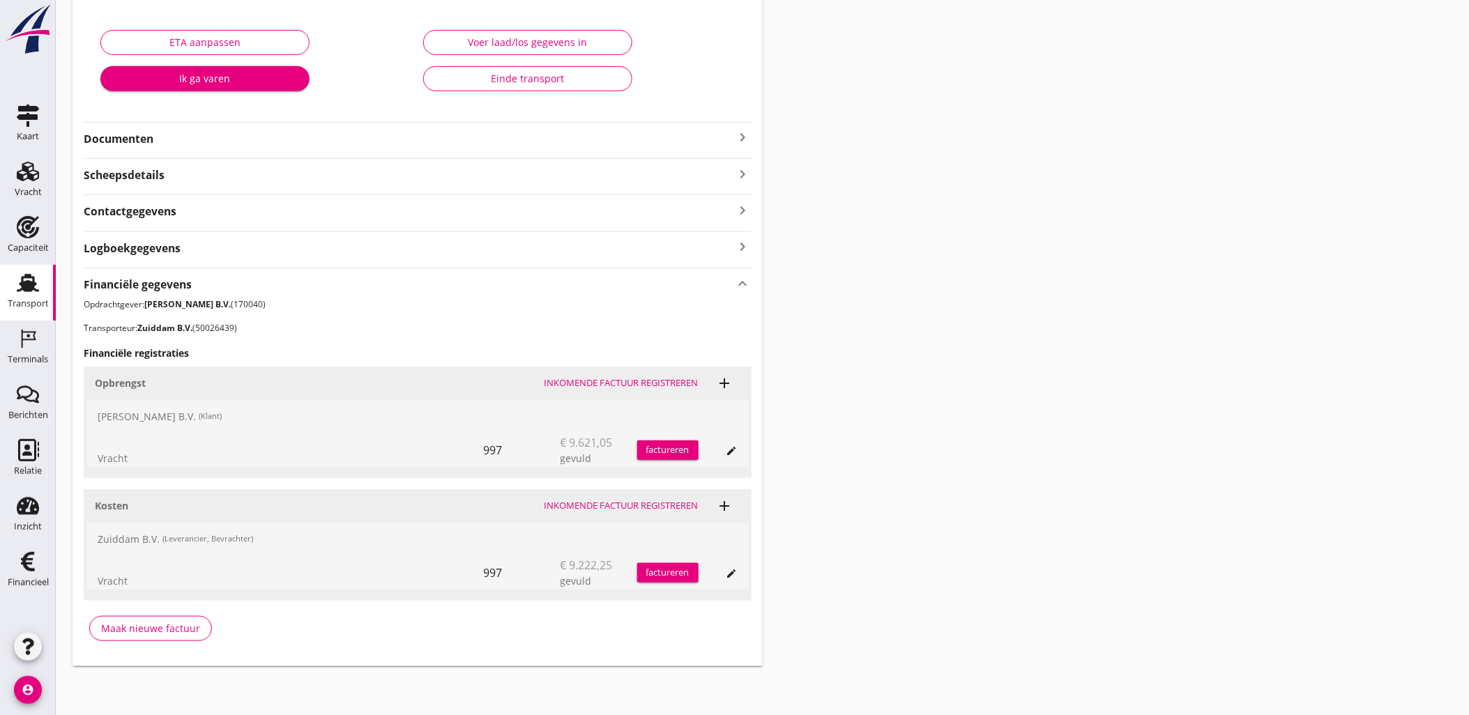
click at [733, 568] on icon "edit" at bounding box center [731, 573] width 11 height 11
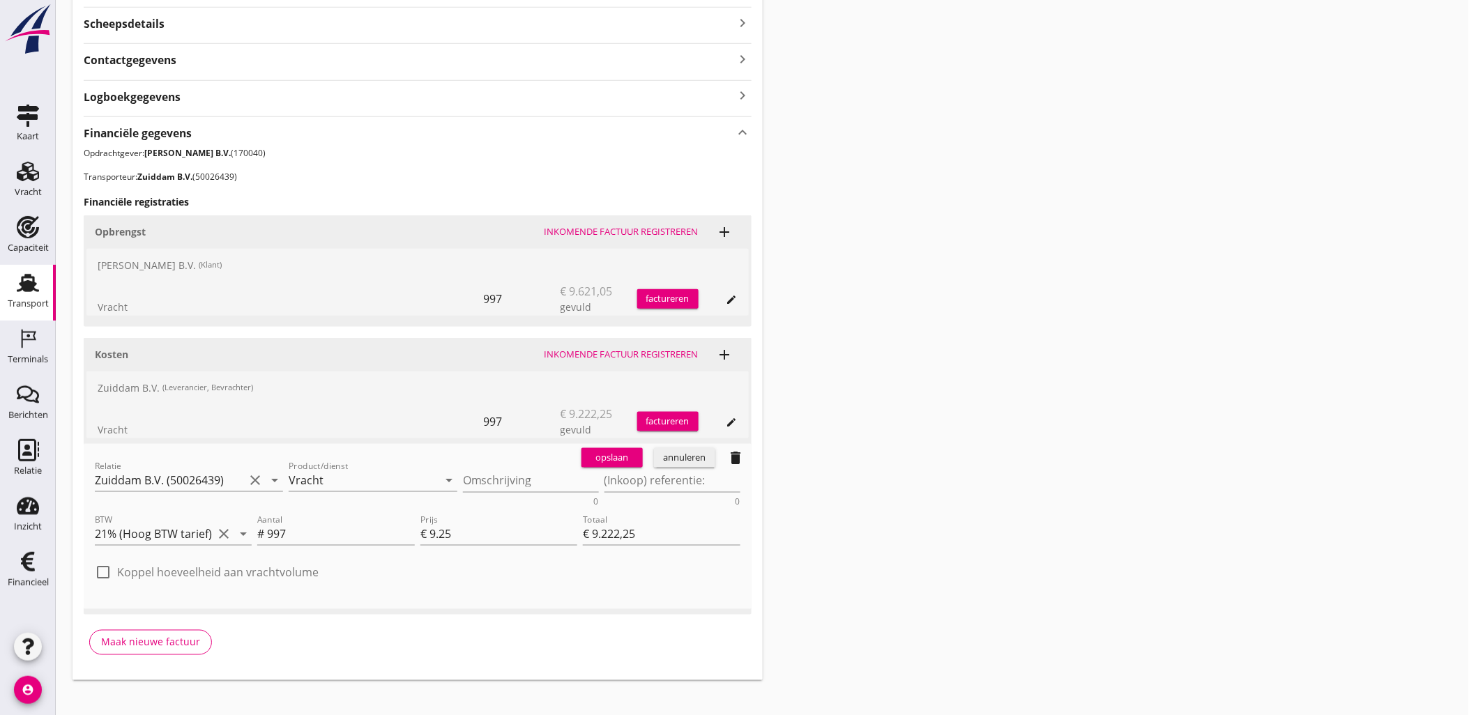
scroll to position [405, 0]
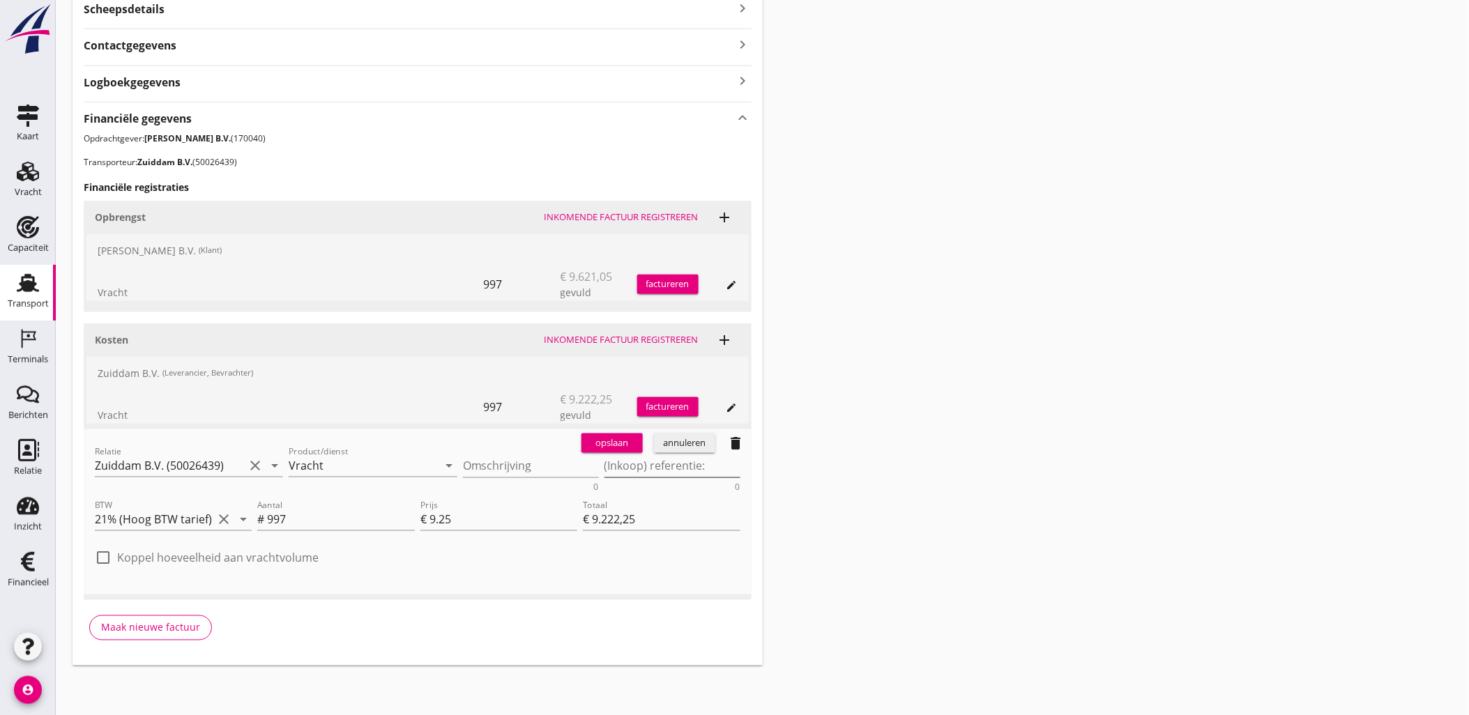
click at [648, 471] on textarea "(Inkoop) referentie:" at bounding box center [672, 465] width 136 height 23
paste textarea "2316006653"
type textarea "2316006653"
click at [588, 436] on div "opslaan" at bounding box center [612, 443] width 50 height 14
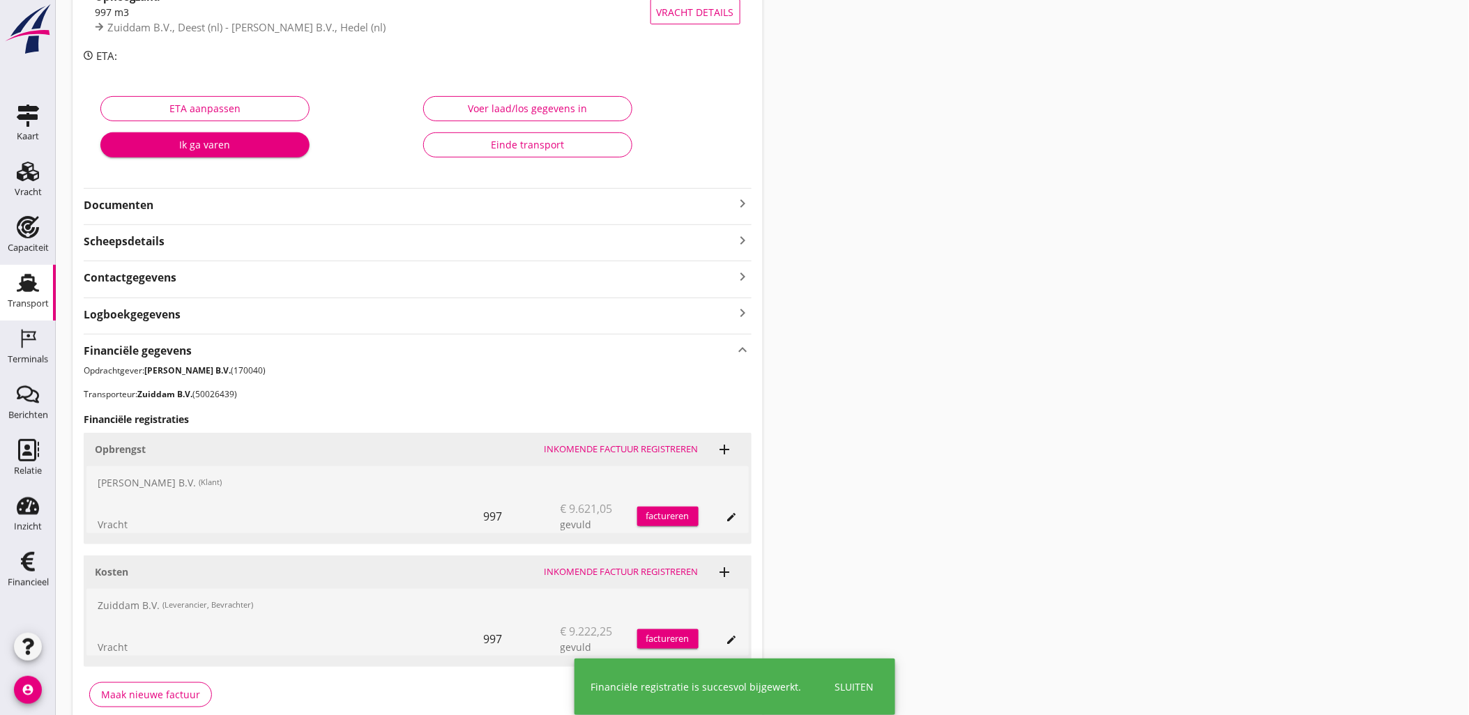
scroll to position [0, 0]
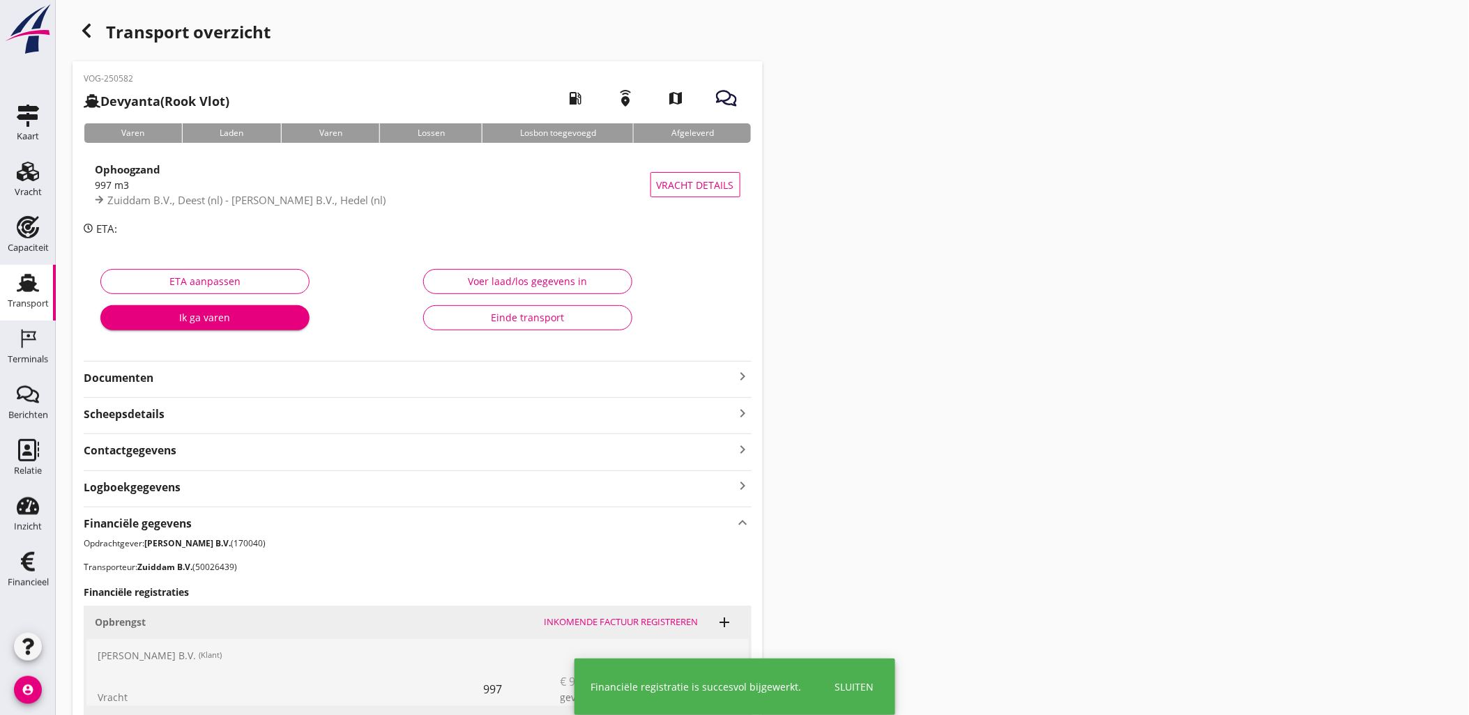
click at [68, 19] on div "Transport overzicht VOG-250582 Devyanta (Rook Vlot) local_gas_station emergency…" at bounding box center [762, 461] width 1413 height 922
click at [84, 25] on icon "button" at bounding box center [86, 30] width 17 height 17
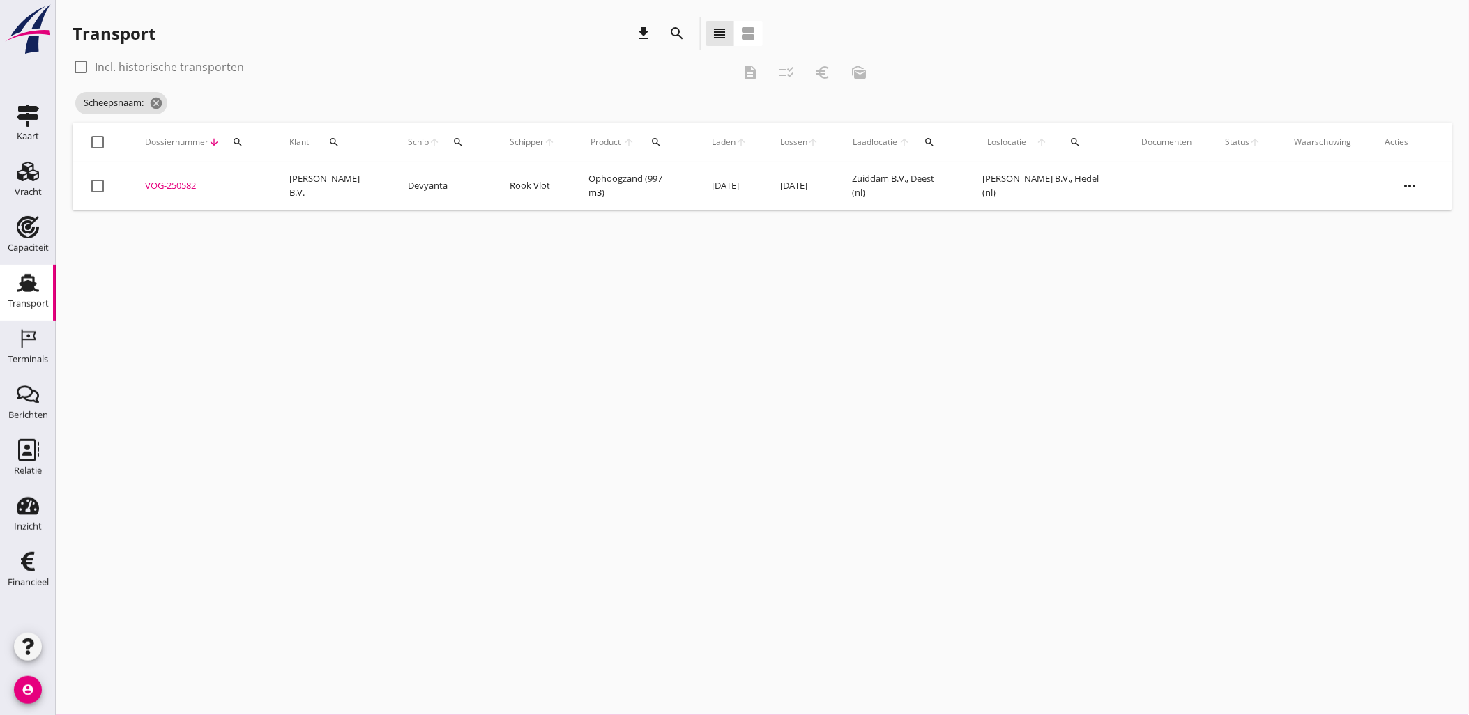
click at [712, 141] on span "Laden" at bounding box center [724, 142] width 24 height 13
click at [158, 98] on icon "cancel" at bounding box center [156, 103] width 14 height 14
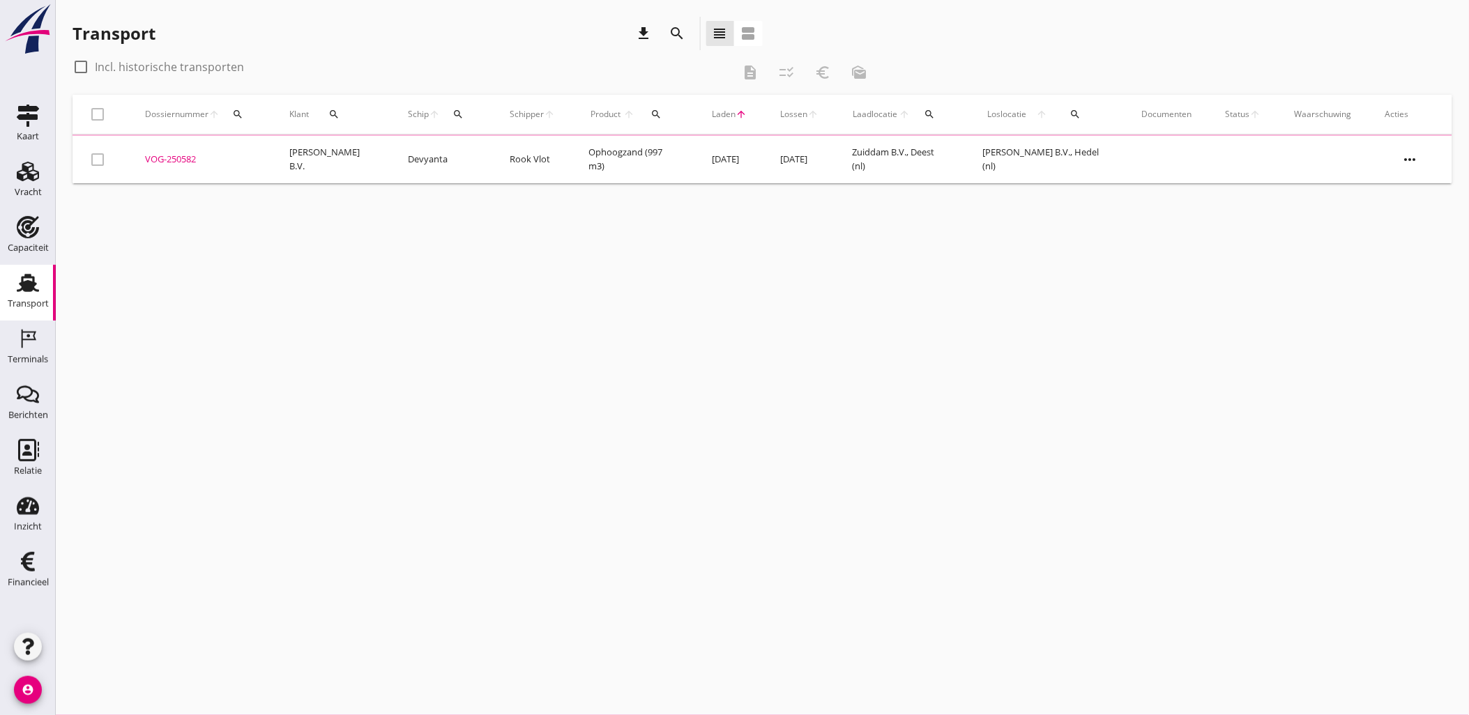
click at [32, 297] on div "Transport" at bounding box center [28, 304] width 41 height 20
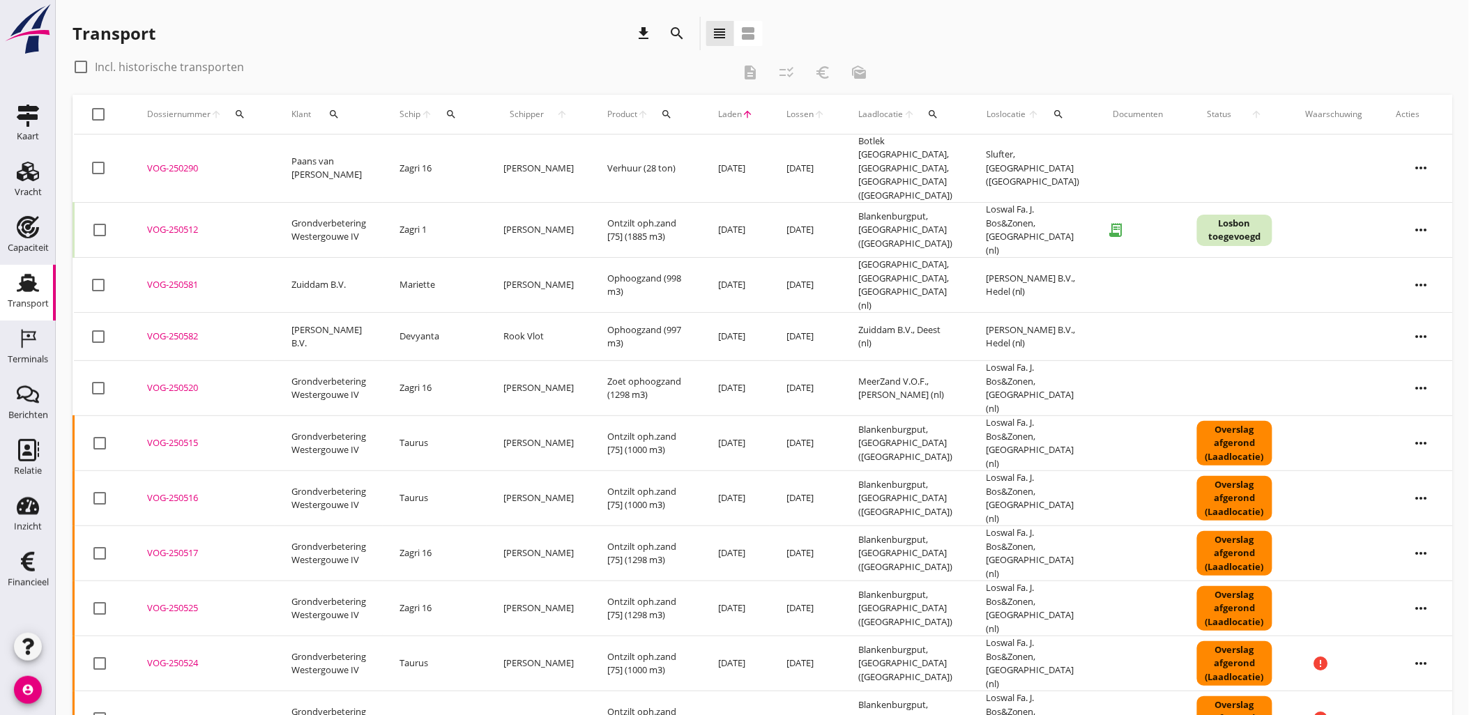
click at [1051, 116] on div "search" at bounding box center [1059, 114] width 27 height 11
click at [1064, 148] on input "text" at bounding box center [1129, 155] width 145 height 22
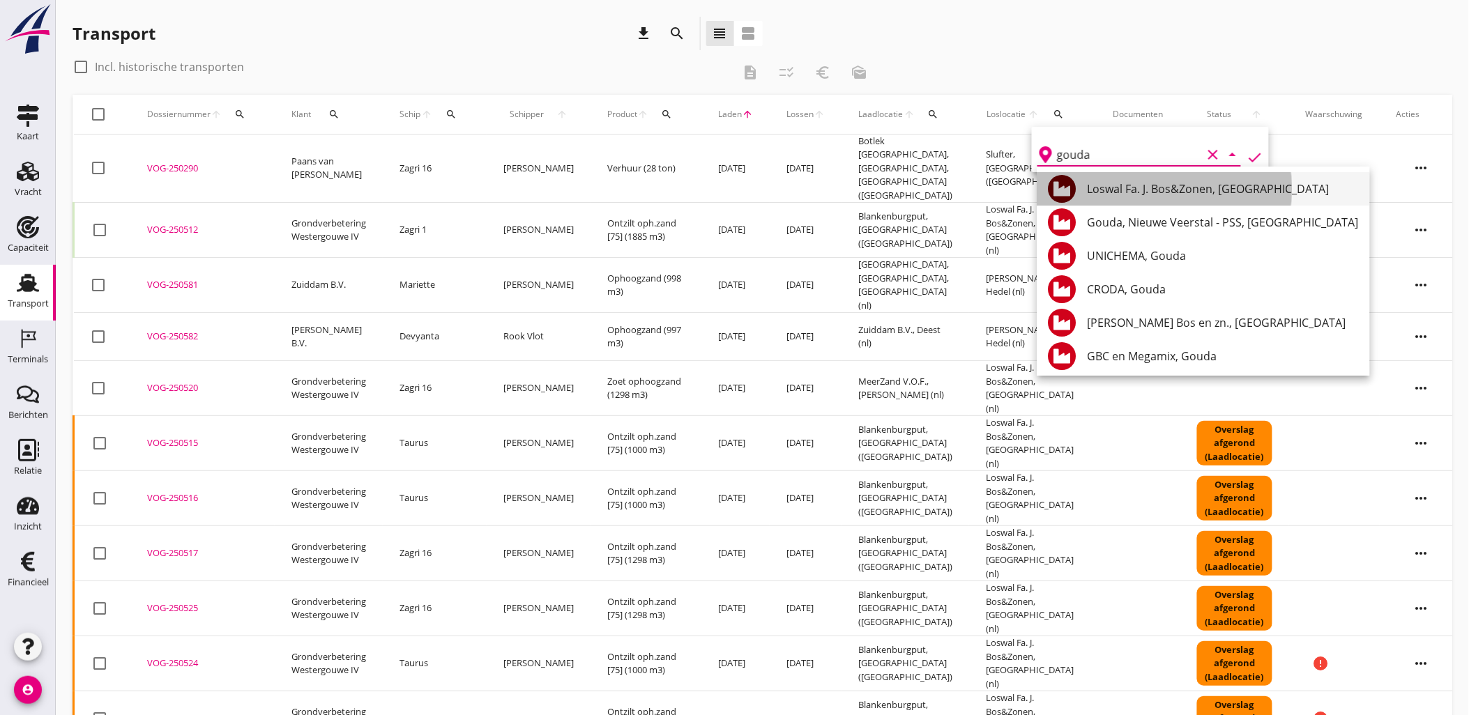
click at [1149, 199] on div "Loswal Fa. J. Bos&Zonen, [GEOGRAPHIC_DATA]" at bounding box center [1222, 188] width 271 height 33
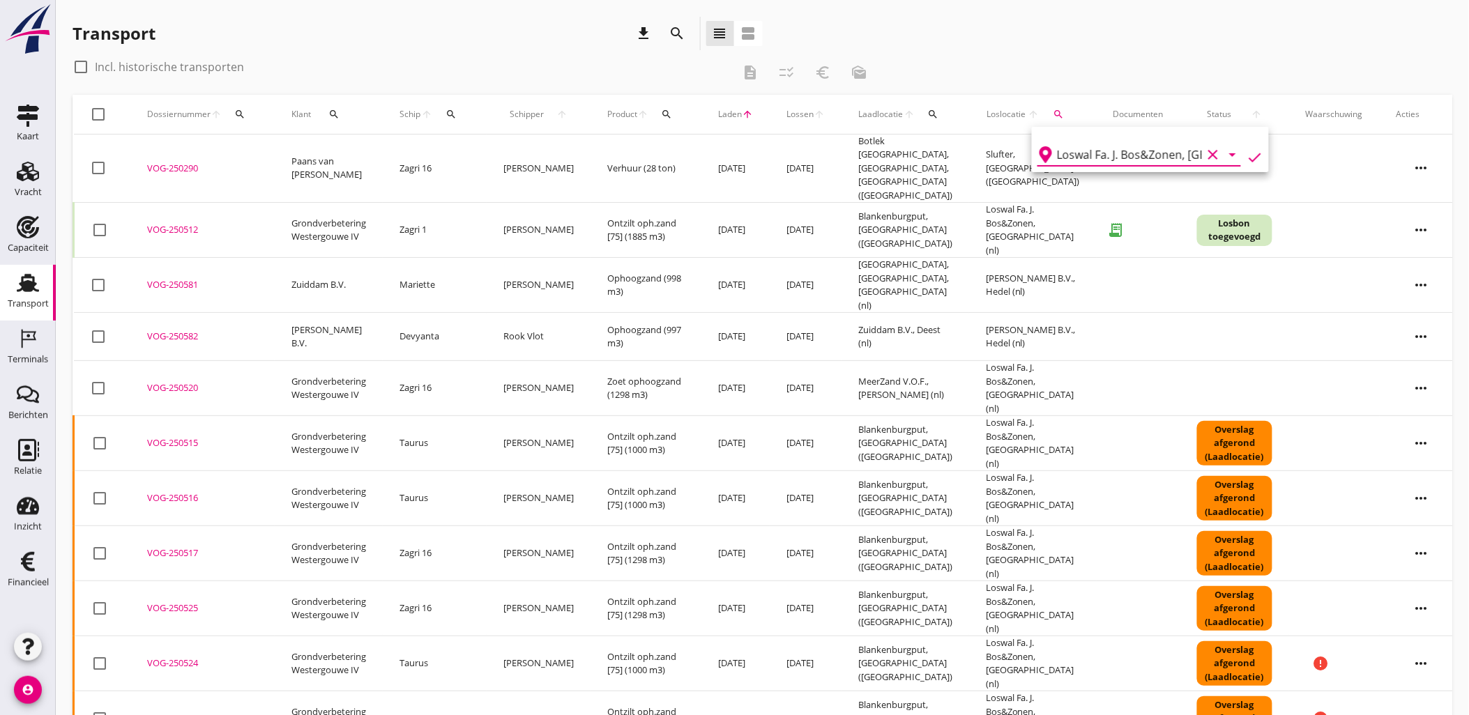
click at [1248, 162] on icon "check" at bounding box center [1254, 157] width 17 height 17
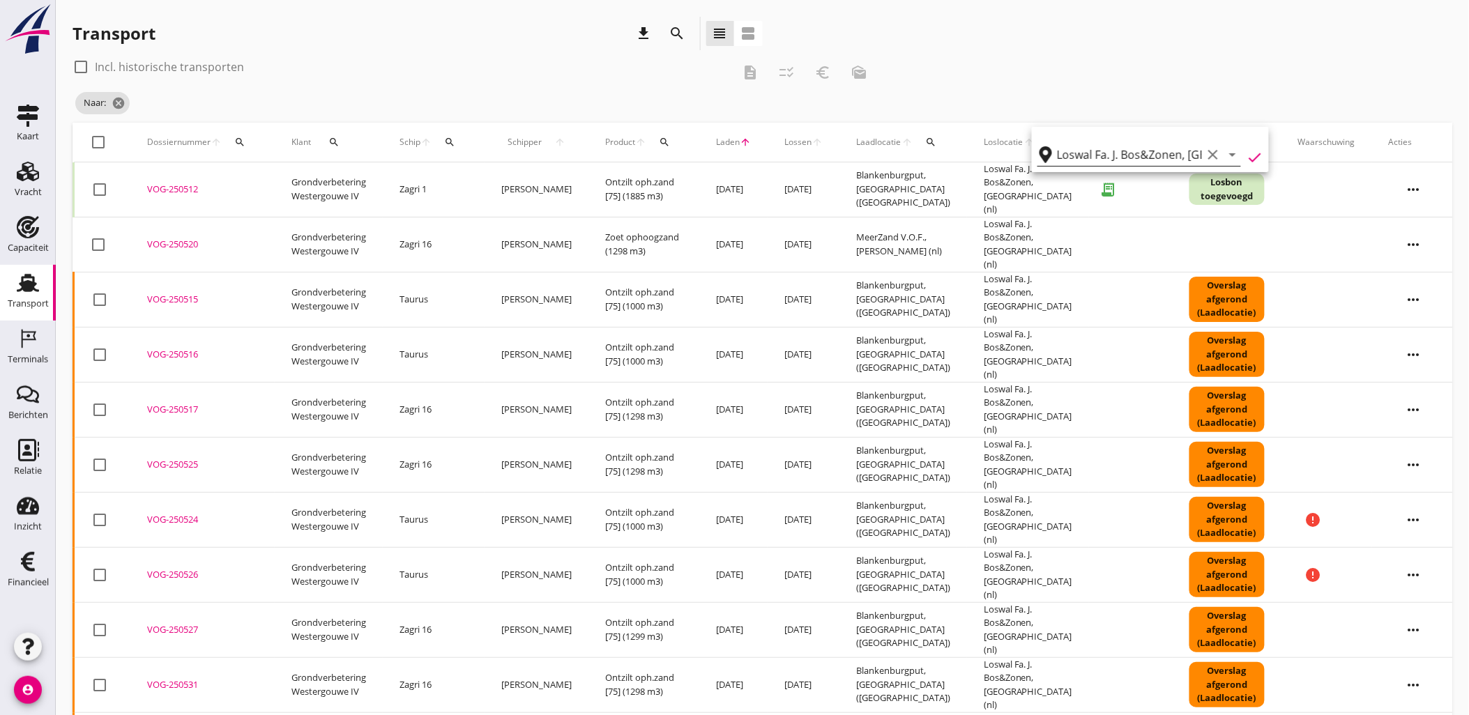
type input "Loswal Fa. J. Bos&Zonen"
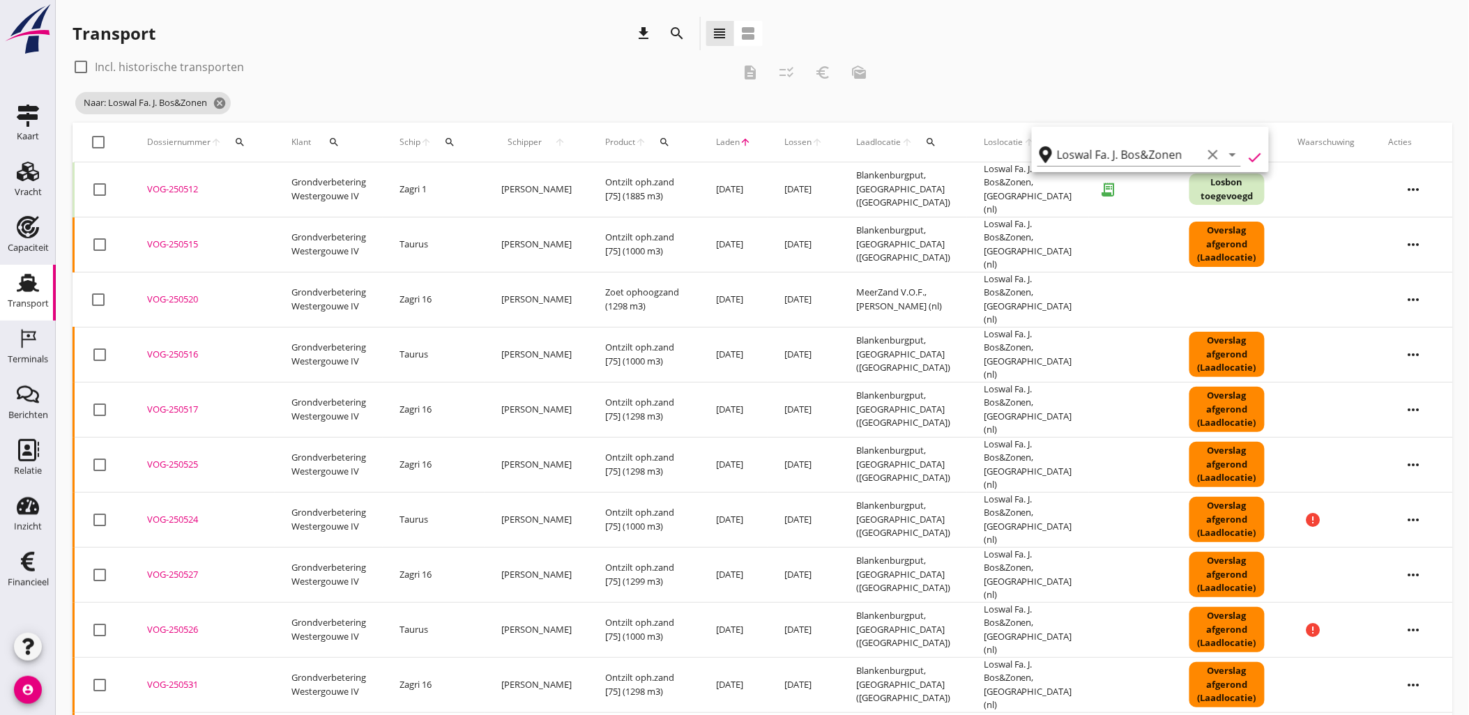
click at [1006, 75] on div "check_box_outline_blank Incl. historische transporten description checklist_rtl…" at bounding box center [761, 89] width 1379 height 67
drag, startPoint x: 296, startPoint y: 172, endPoint x: 1297, endPoint y: 80, distance: 1005.2
drag, startPoint x: 1297, startPoint y: 80, endPoint x: 1101, endPoint y: 112, distance: 197.7
click at [1193, 86] on div "check_box_outline_blank Incl. historische transporten description checklist_rtl…" at bounding box center [761, 89] width 1379 height 67
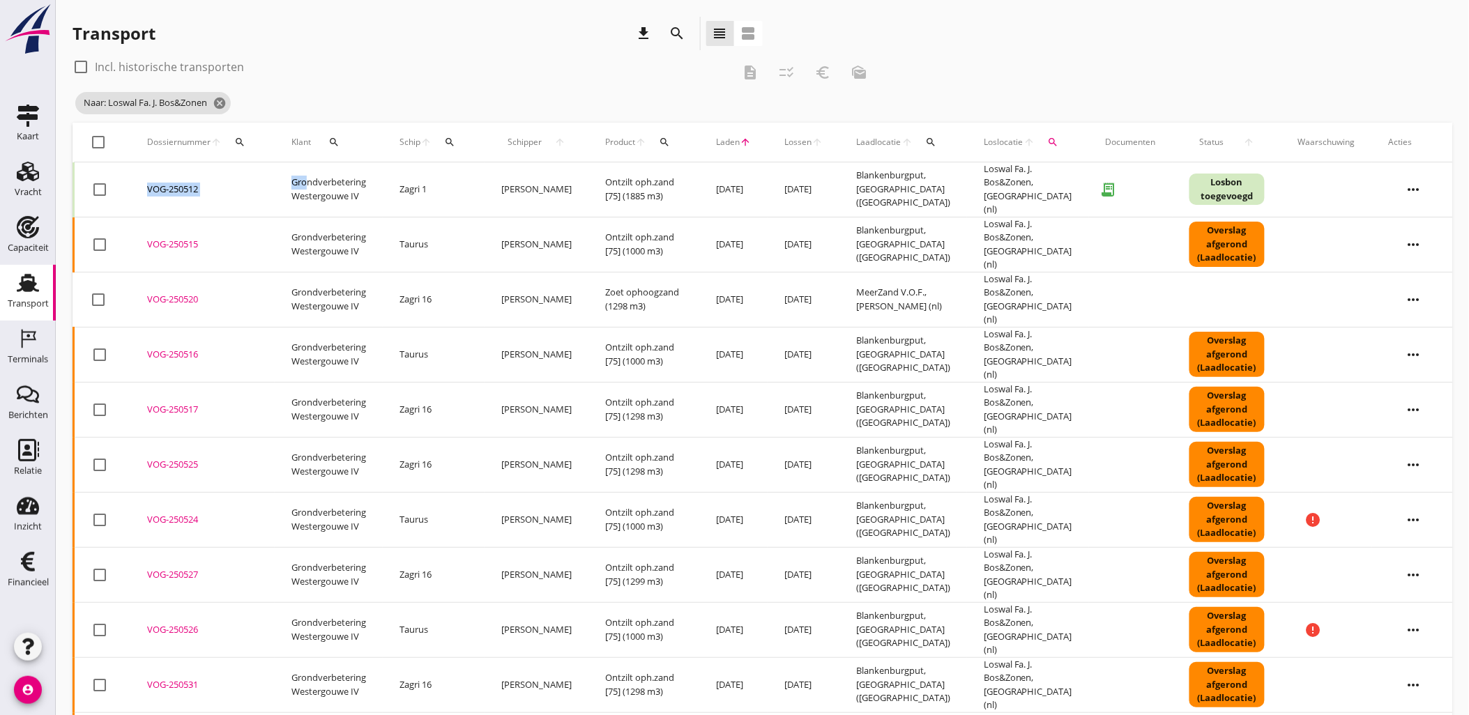
drag, startPoint x: 302, startPoint y: 179, endPoint x: 1465, endPoint y: 190, distance: 1162.8
click at [95, 185] on div at bounding box center [100, 190] width 24 height 24
click at [1406, 188] on icon "more_horiz" at bounding box center [1413, 189] width 39 height 39
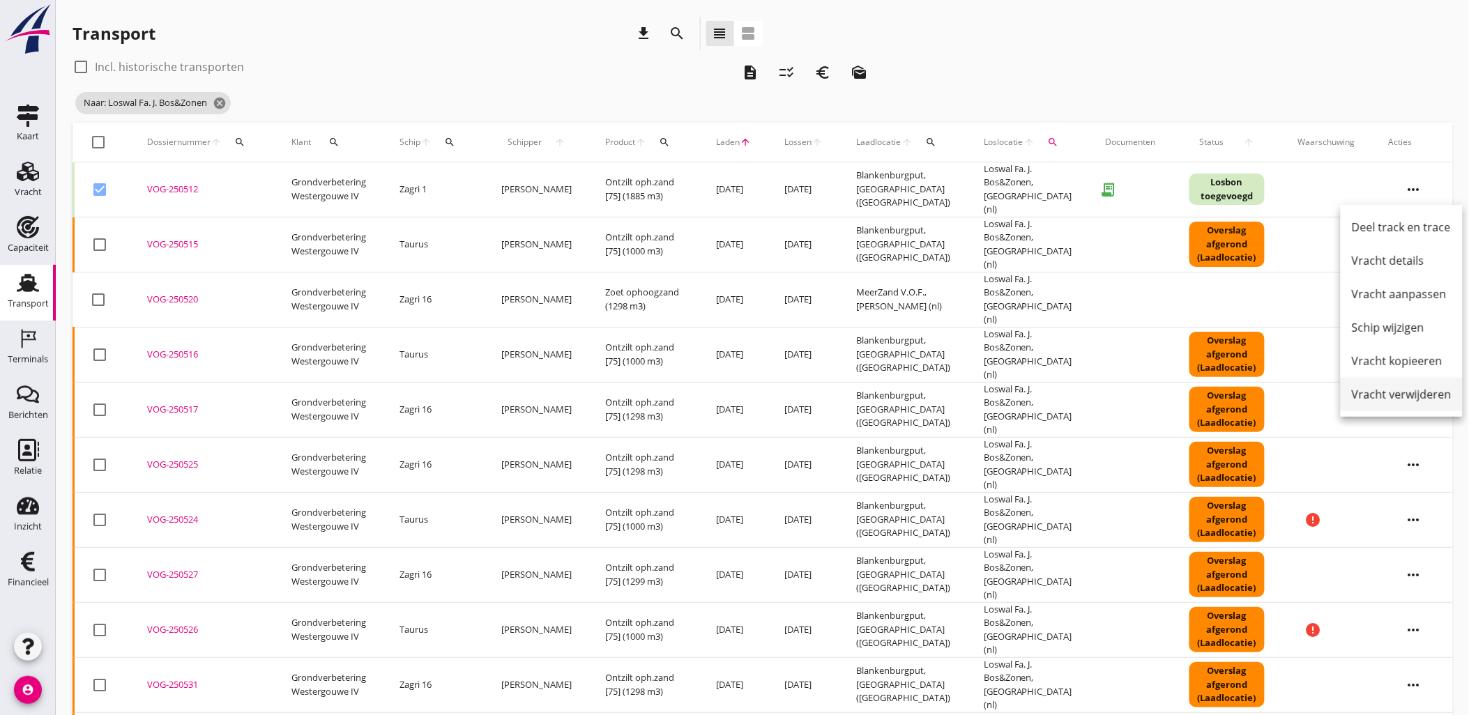
click at [1419, 395] on div "Vracht verwijderen" at bounding box center [1402, 394] width 100 height 17
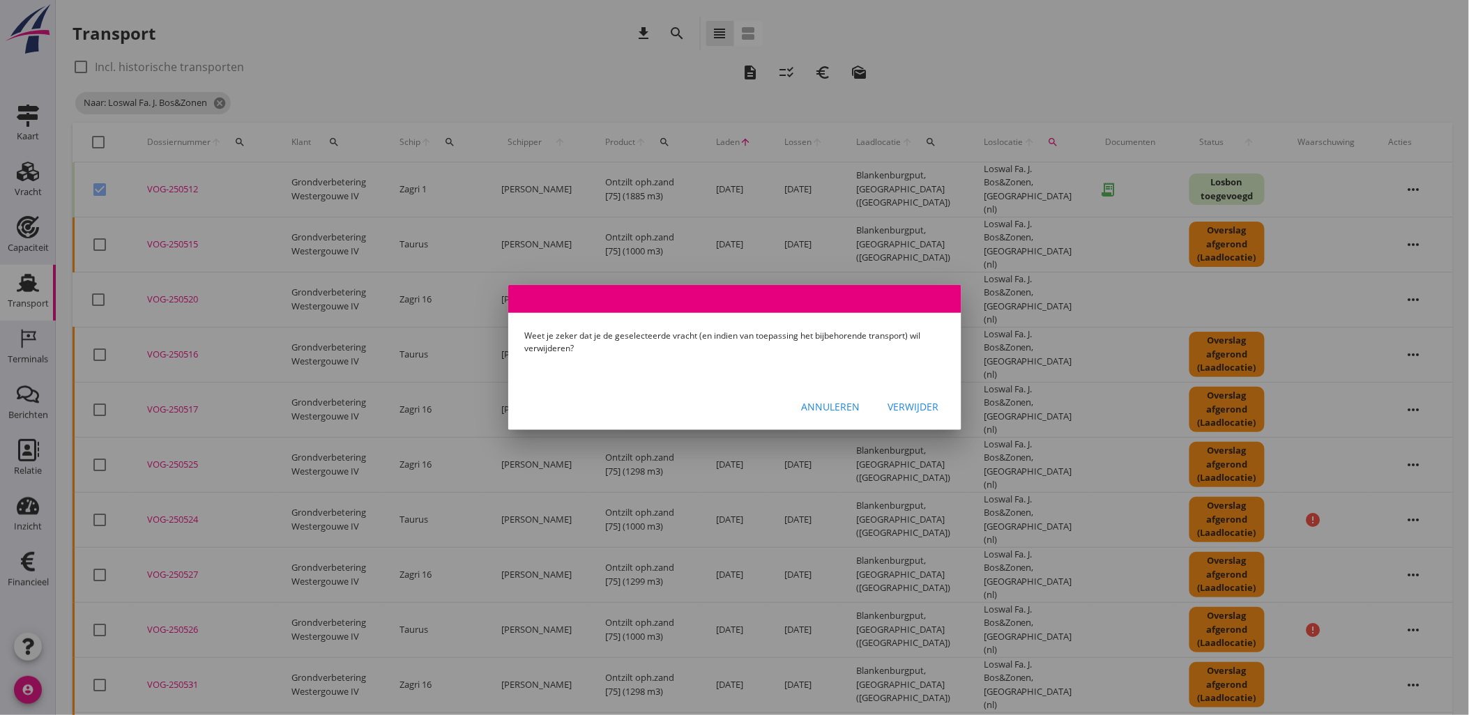
click at [930, 406] on div "Verwijder" at bounding box center [913, 406] width 51 height 15
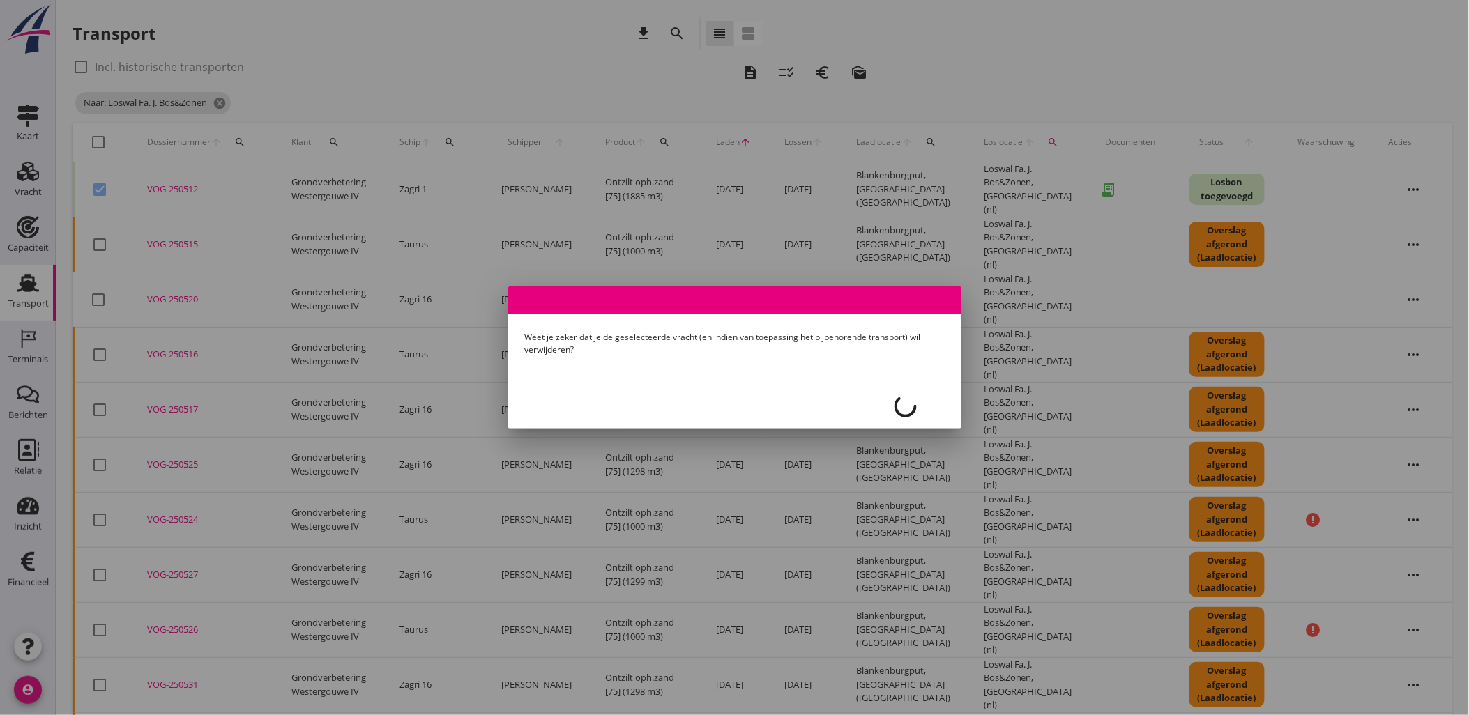
checkbox input "false"
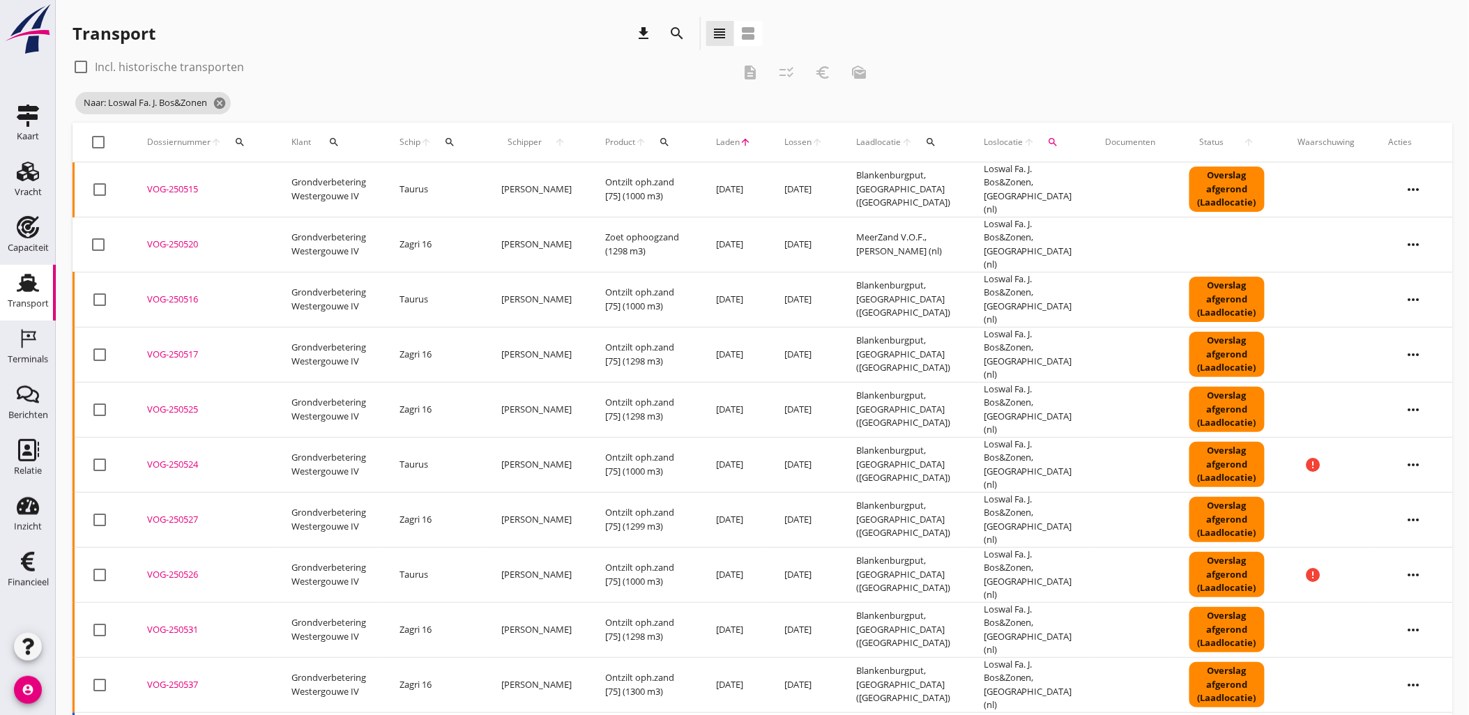
click at [551, 80] on div "check_box_outline_blank Incl. historische transporten description checklist_rtl…" at bounding box center [474, 72] width 804 height 33
